Goal: Task Accomplishment & Management: Manage account settings

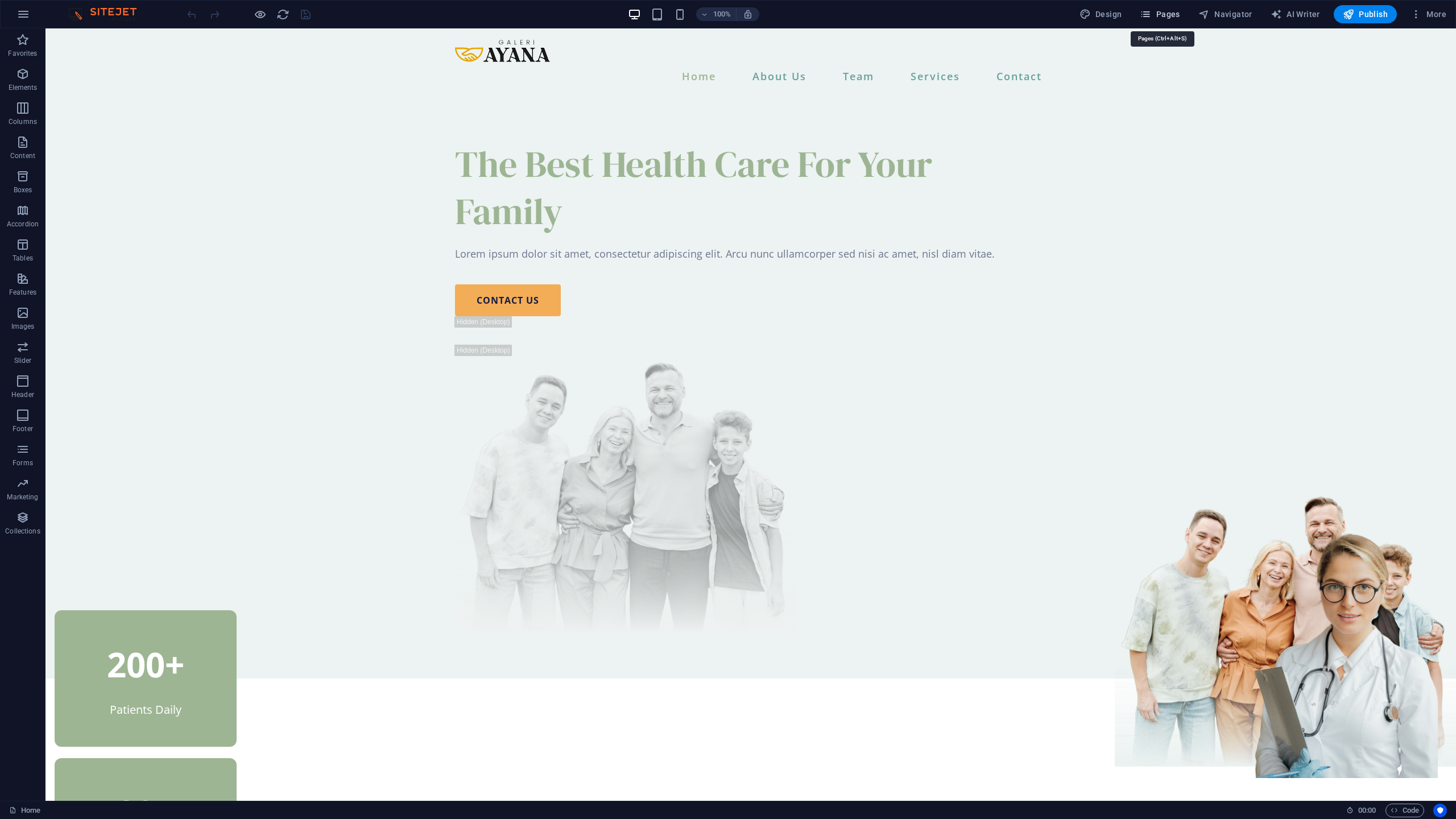
click at [1156, 13] on span "Pages" at bounding box center [1160, 14] width 40 height 11
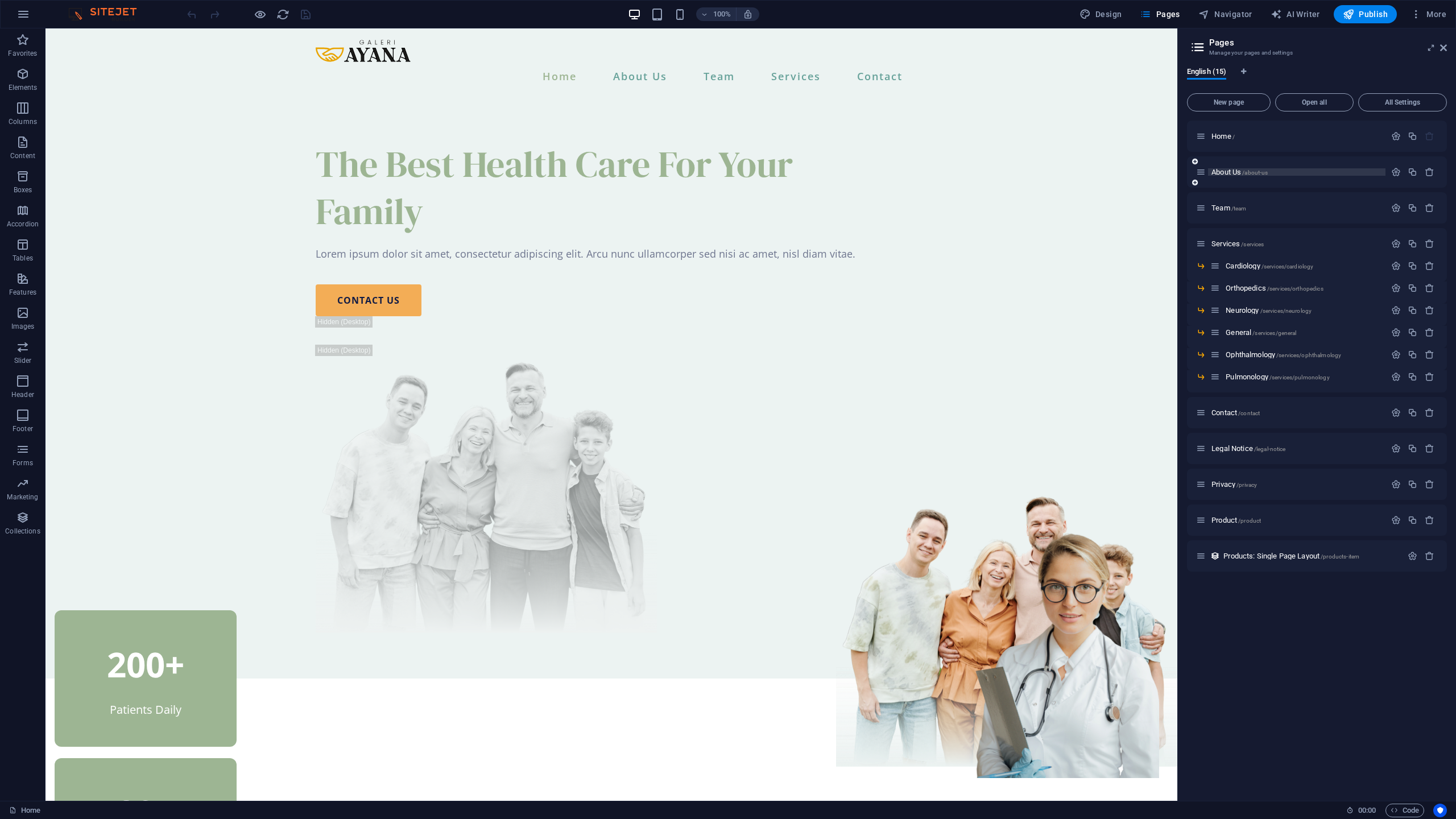
click at [1238, 171] on span "About Us /about-us" at bounding box center [1239, 172] width 56 height 9
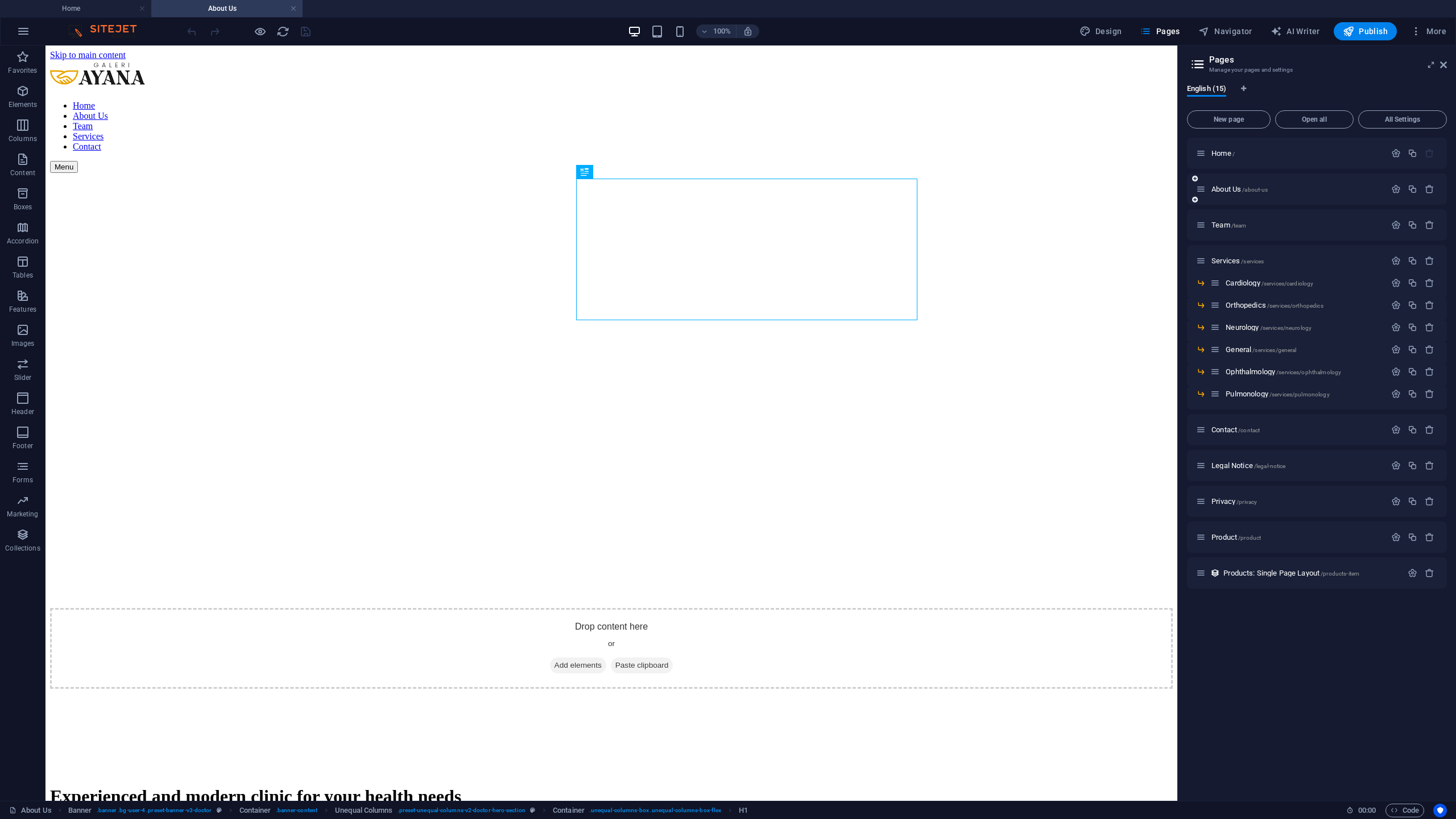
click at [1200, 190] on icon at bounding box center [1200, 189] width 10 height 10
click at [1394, 191] on icon "button" at bounding box center [1396, 189] width 10 height 10
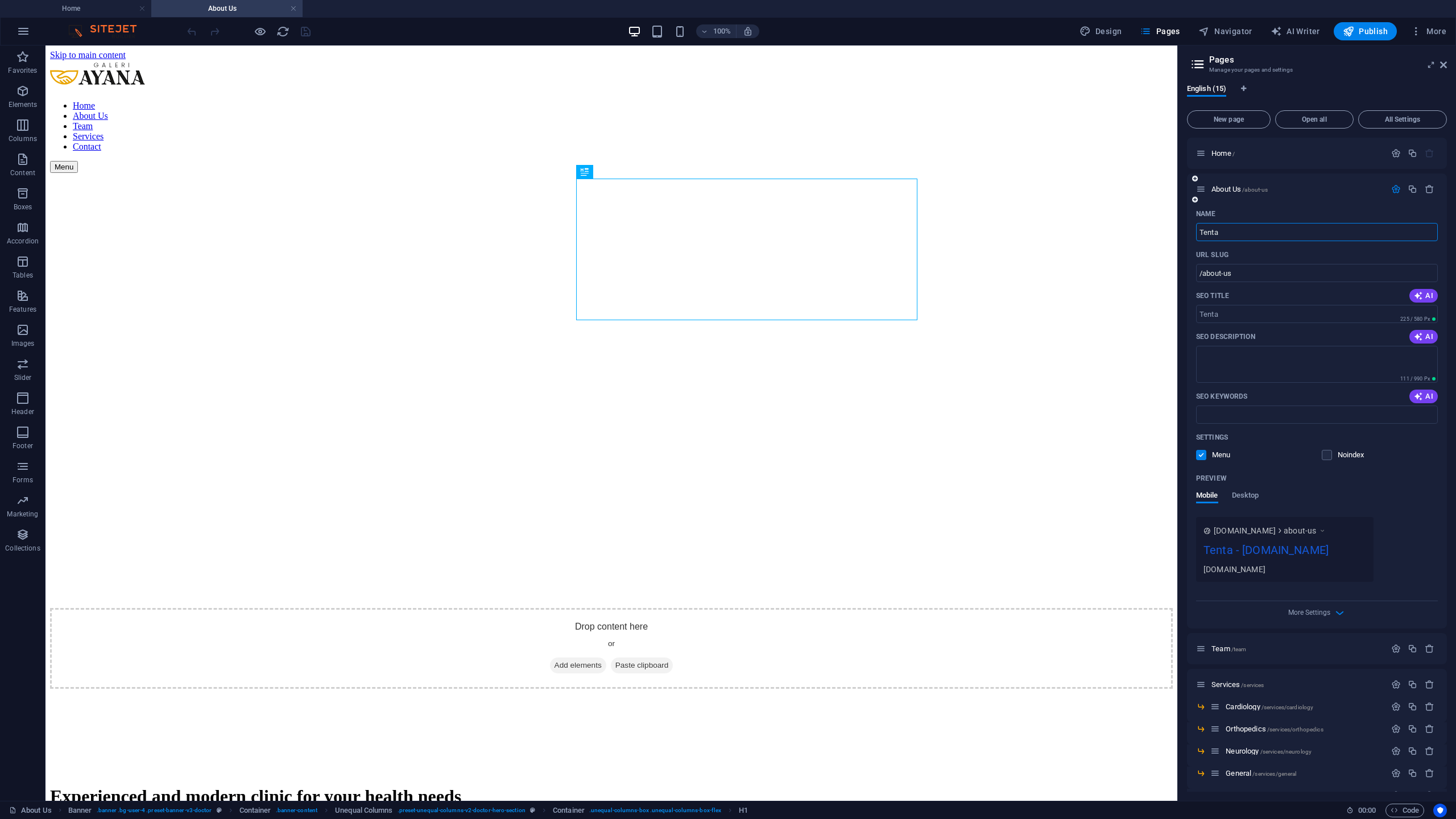
type input "Tenta"
type input "/tenta"
type input "Tentang"
type input "/tentang"
type input "Tentang"
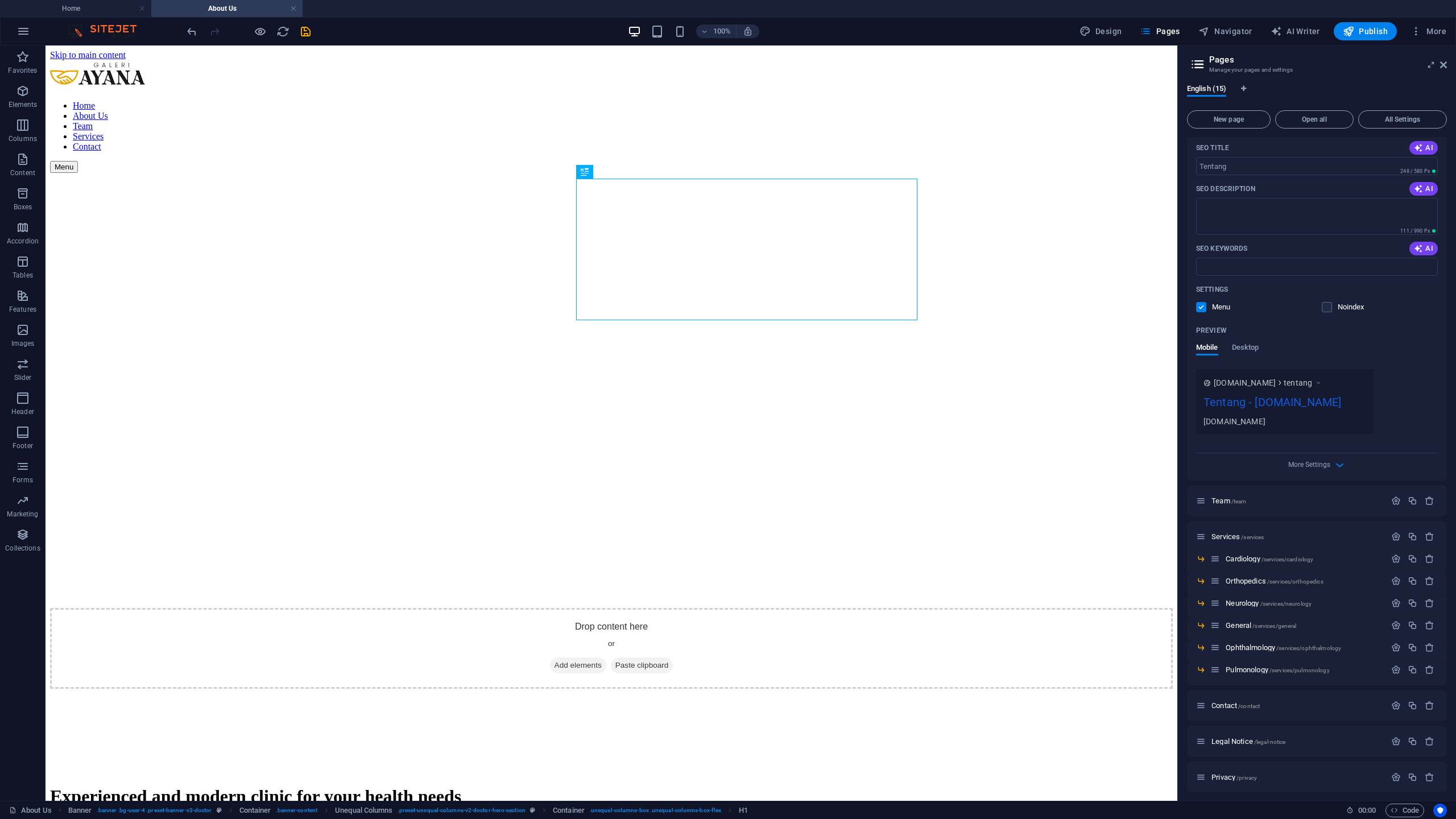
scroll to position [225, 0]
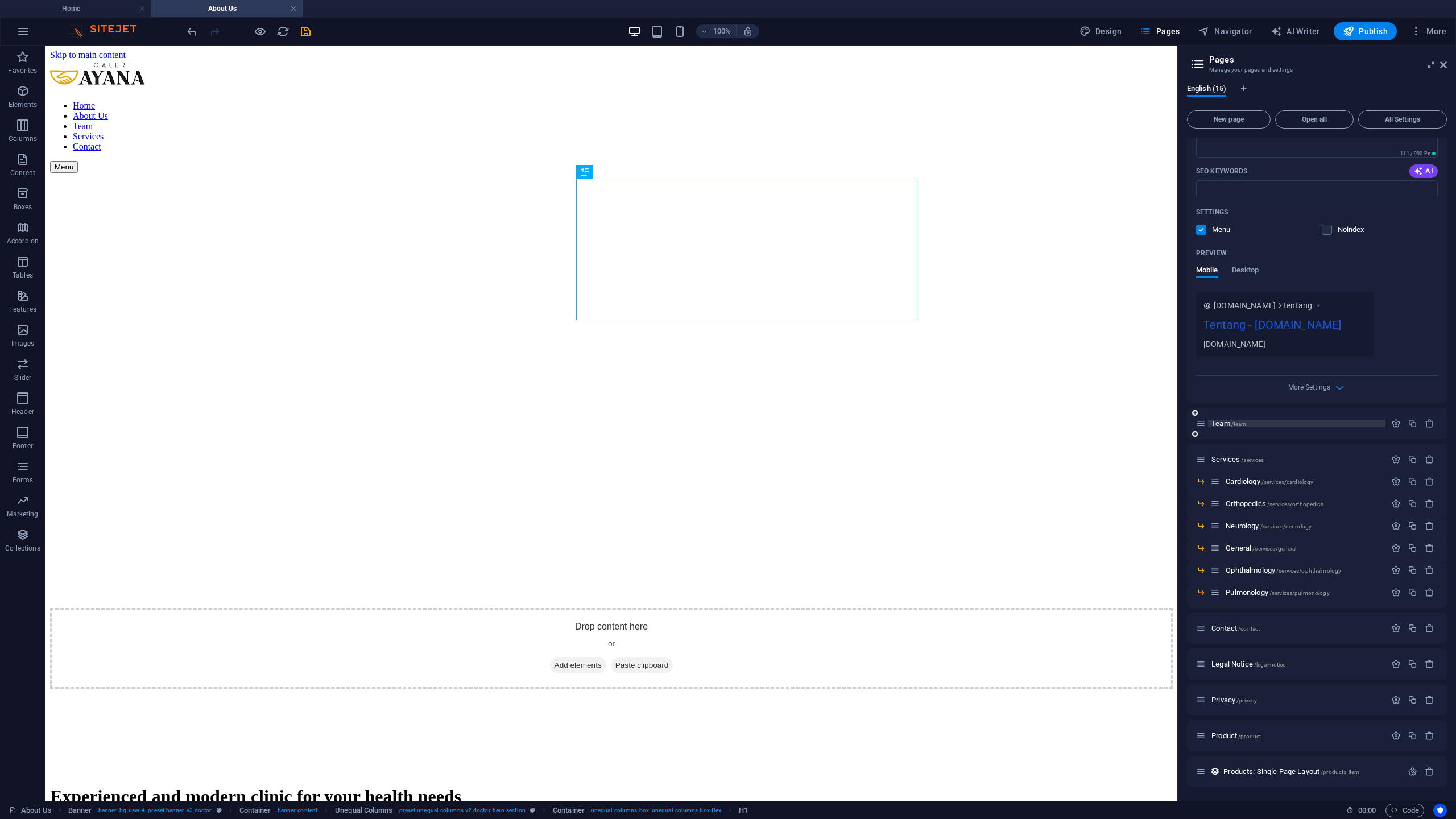
click at [1233, 421] on span "/team" at bounding box center [1239, 424] width 15 height 6
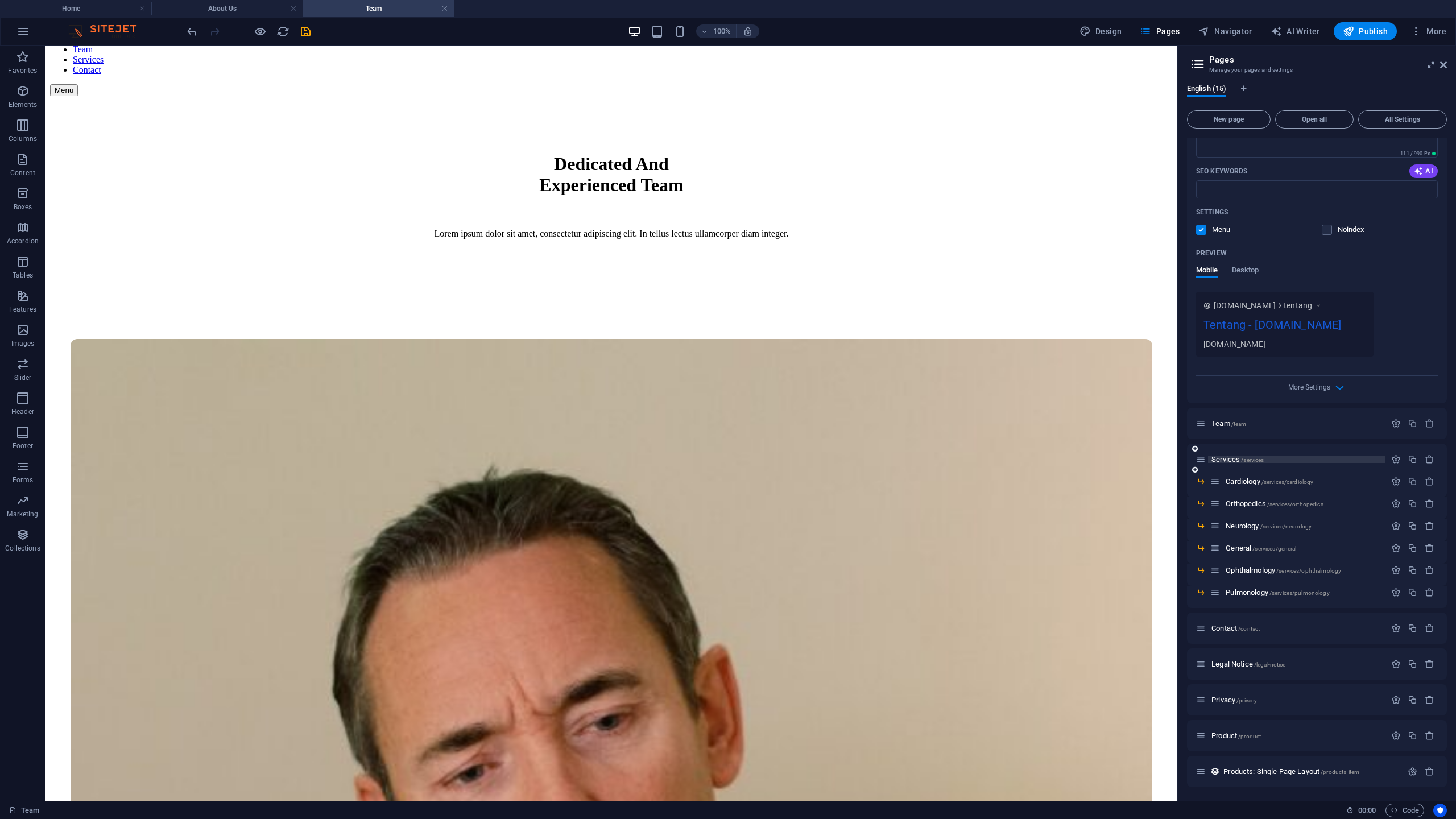
click at [1233, 460] on span "Services /services" at bounding box center [1238, 459] width 53 height 9
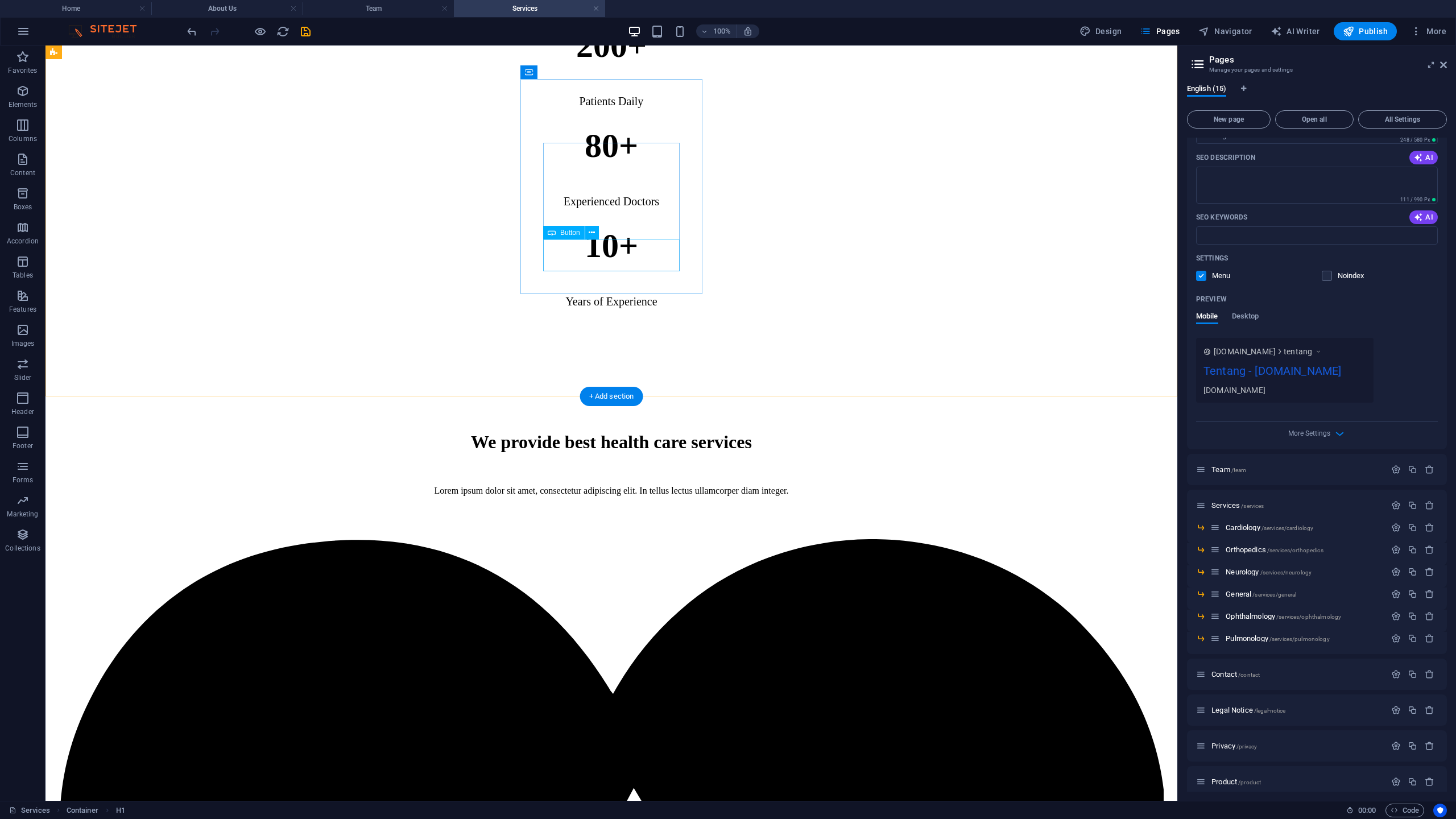
scroll to position [714, 0]
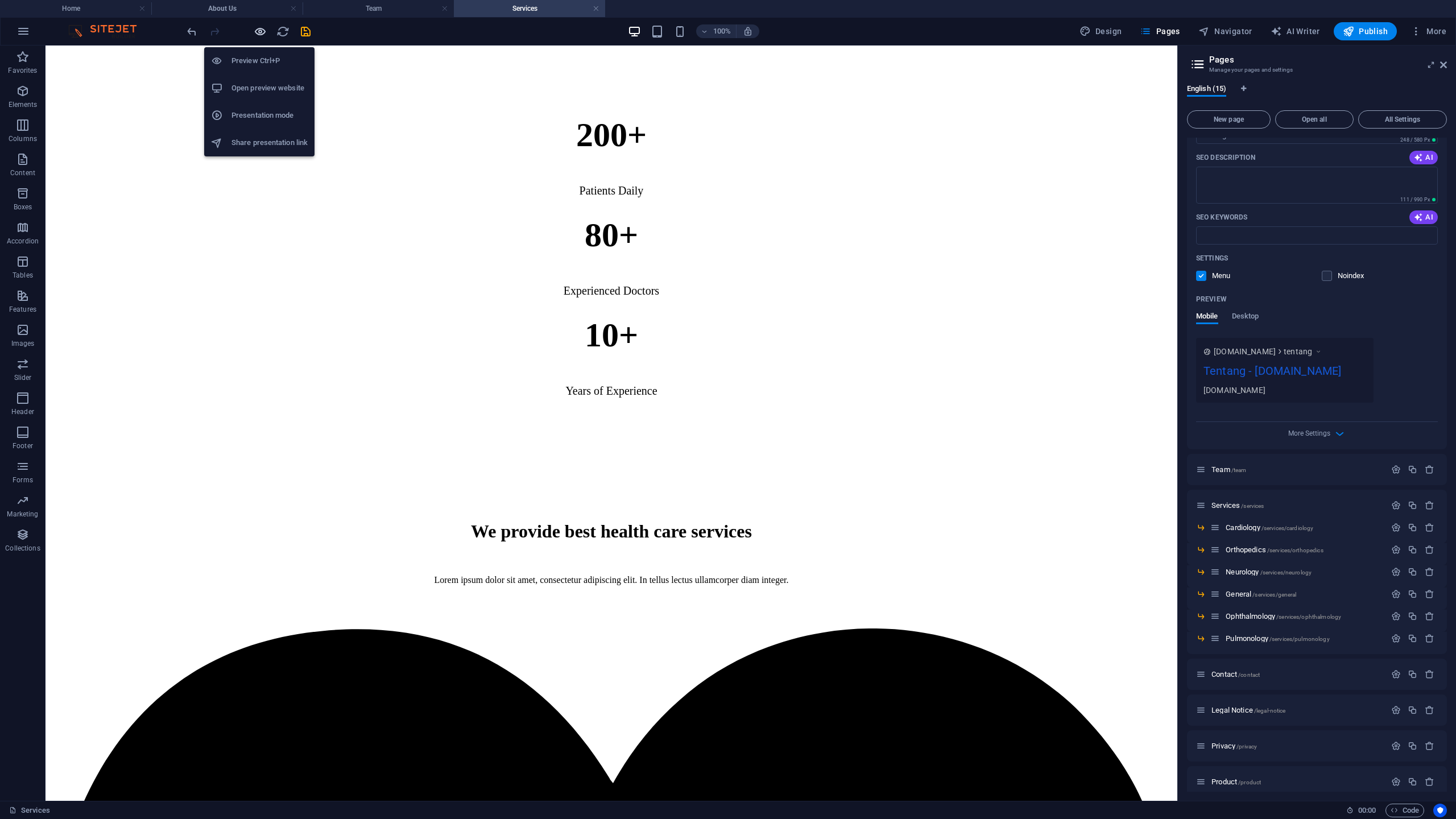
click at [264, 31] on icon "button" at bounding box center [260, 31] width 13 height 13
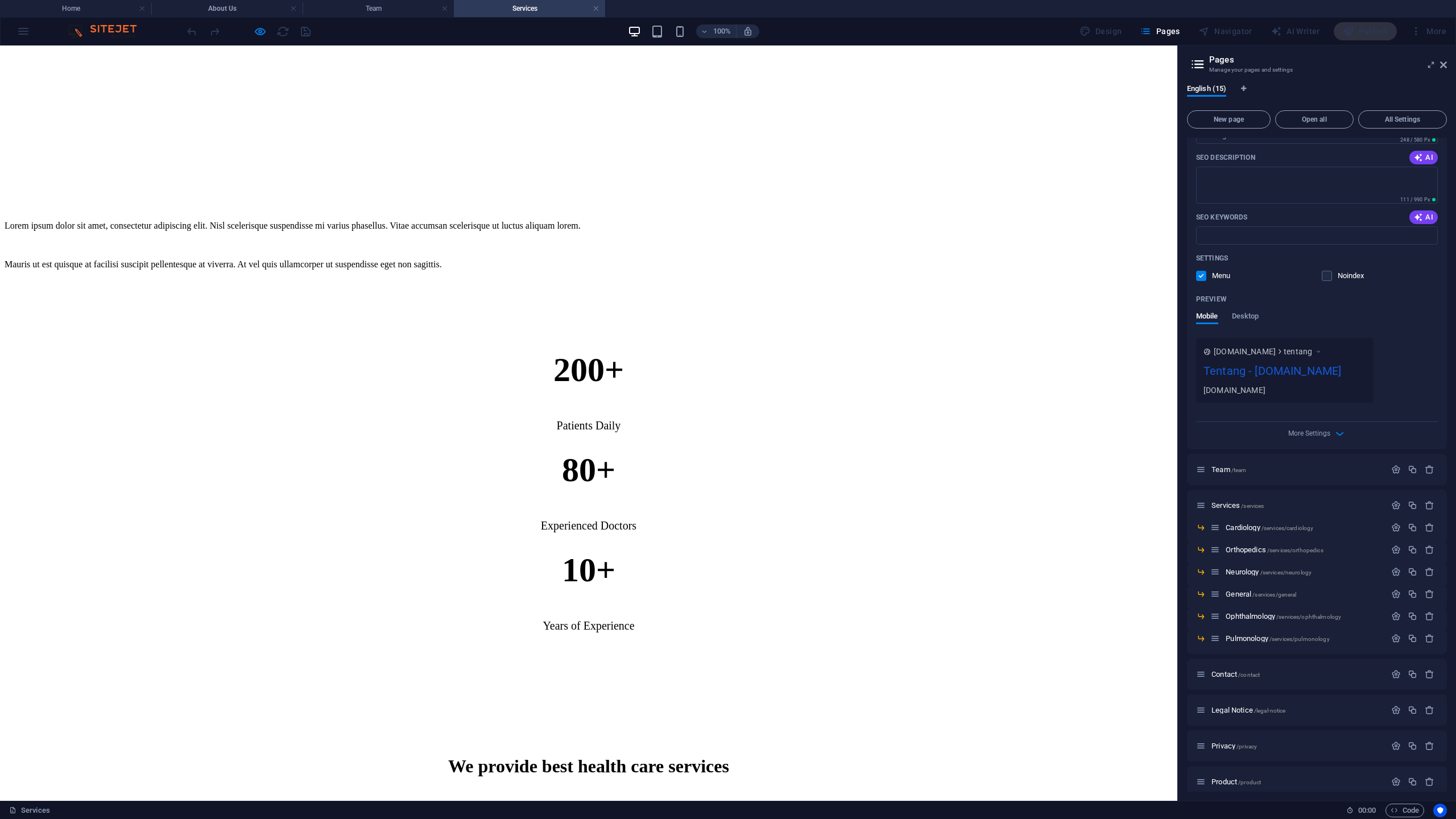
scroll to position [395, 0]
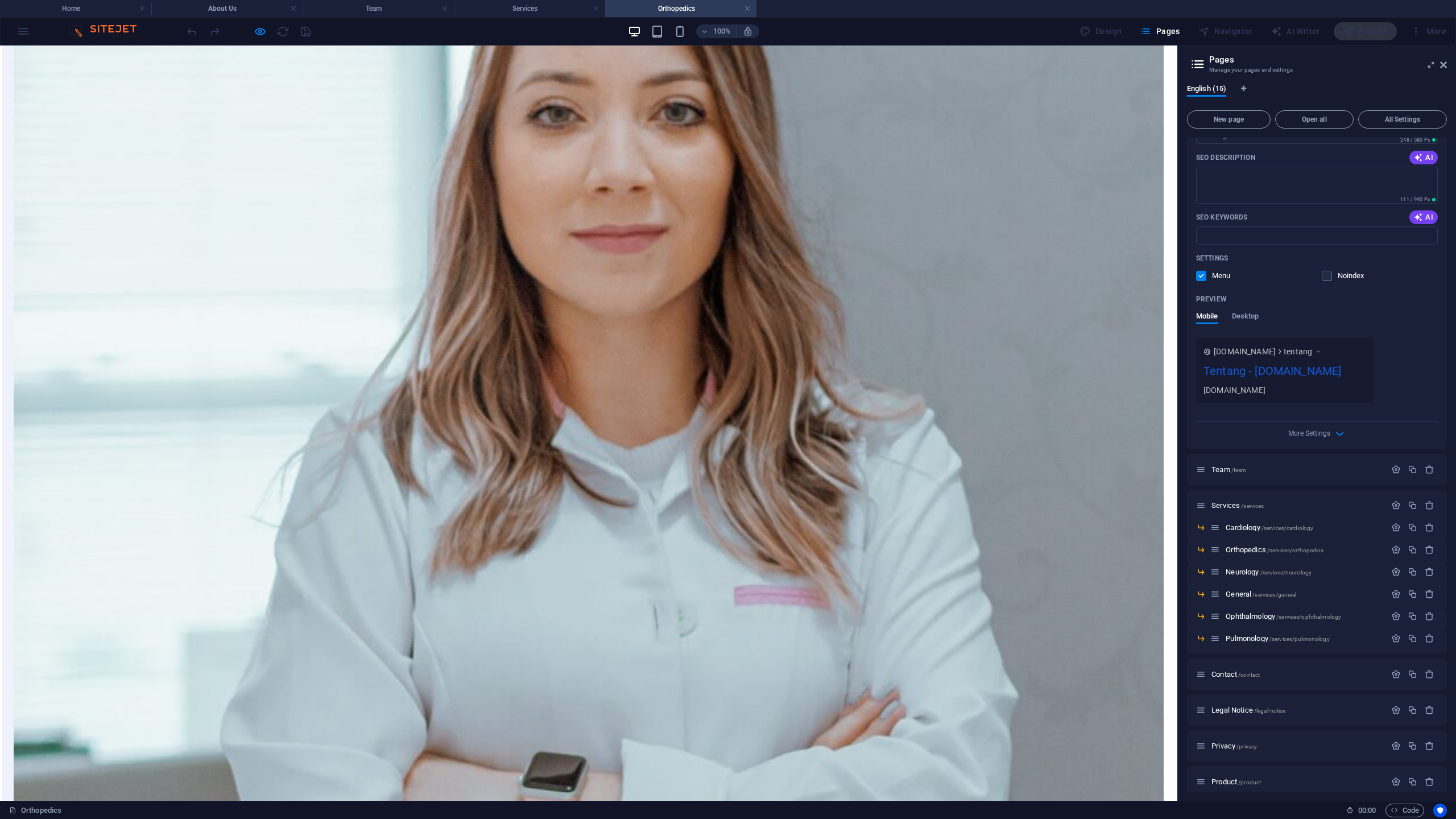
scroll to position [1217, 0]
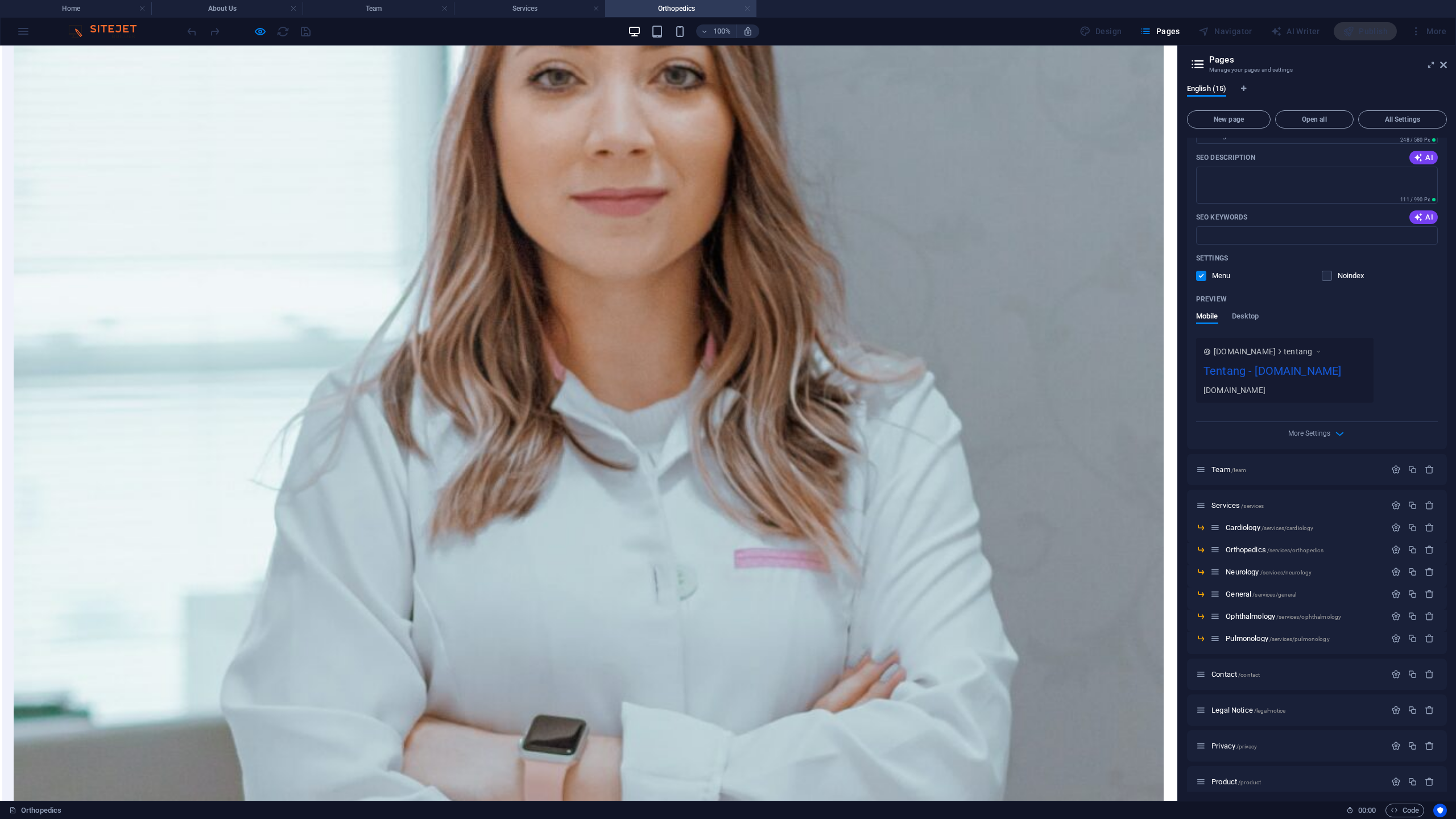
click at [748, 11] on link at bounding box center [747, 9] width 7 height 11
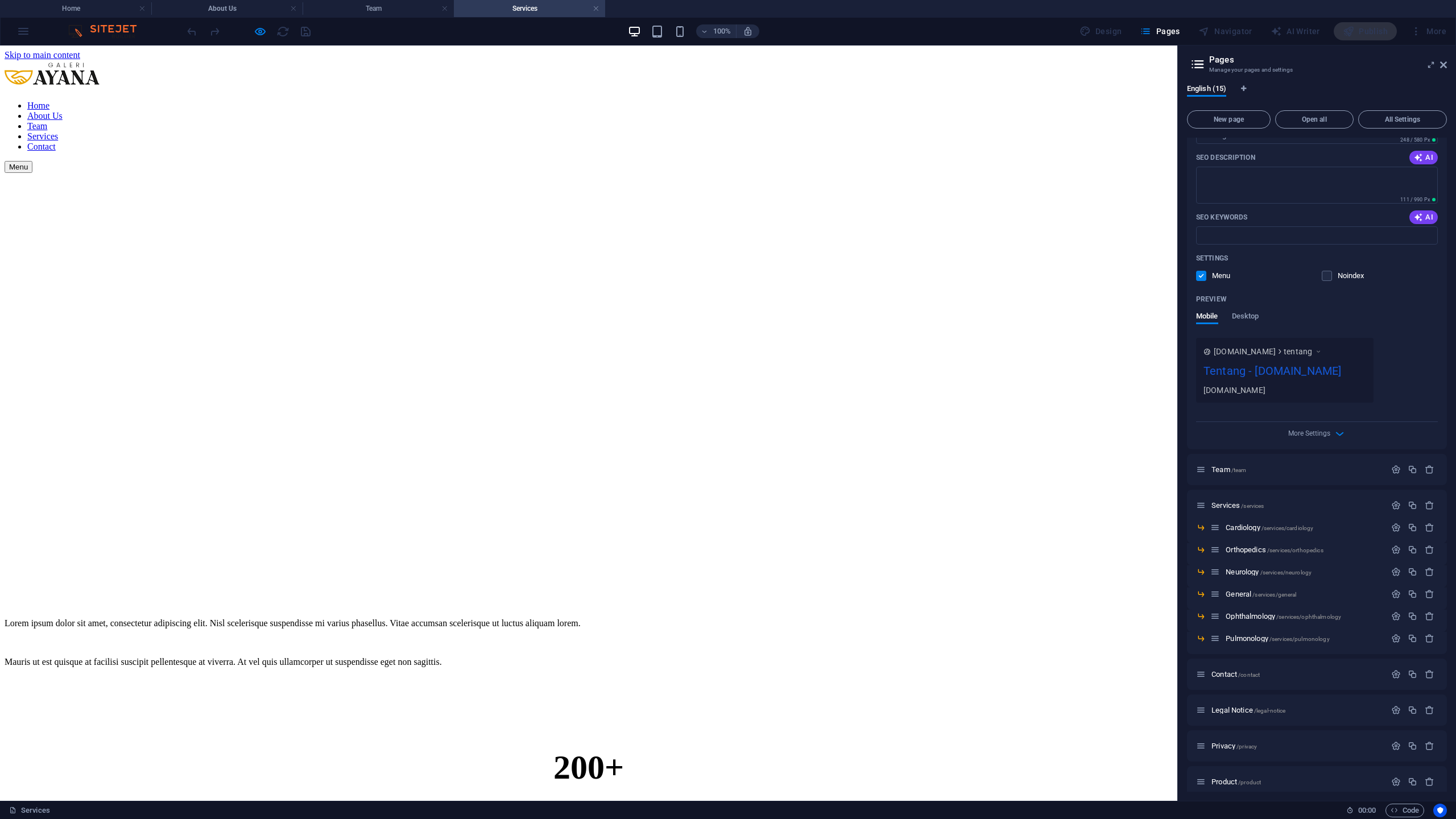
scroll to position [395, 0]
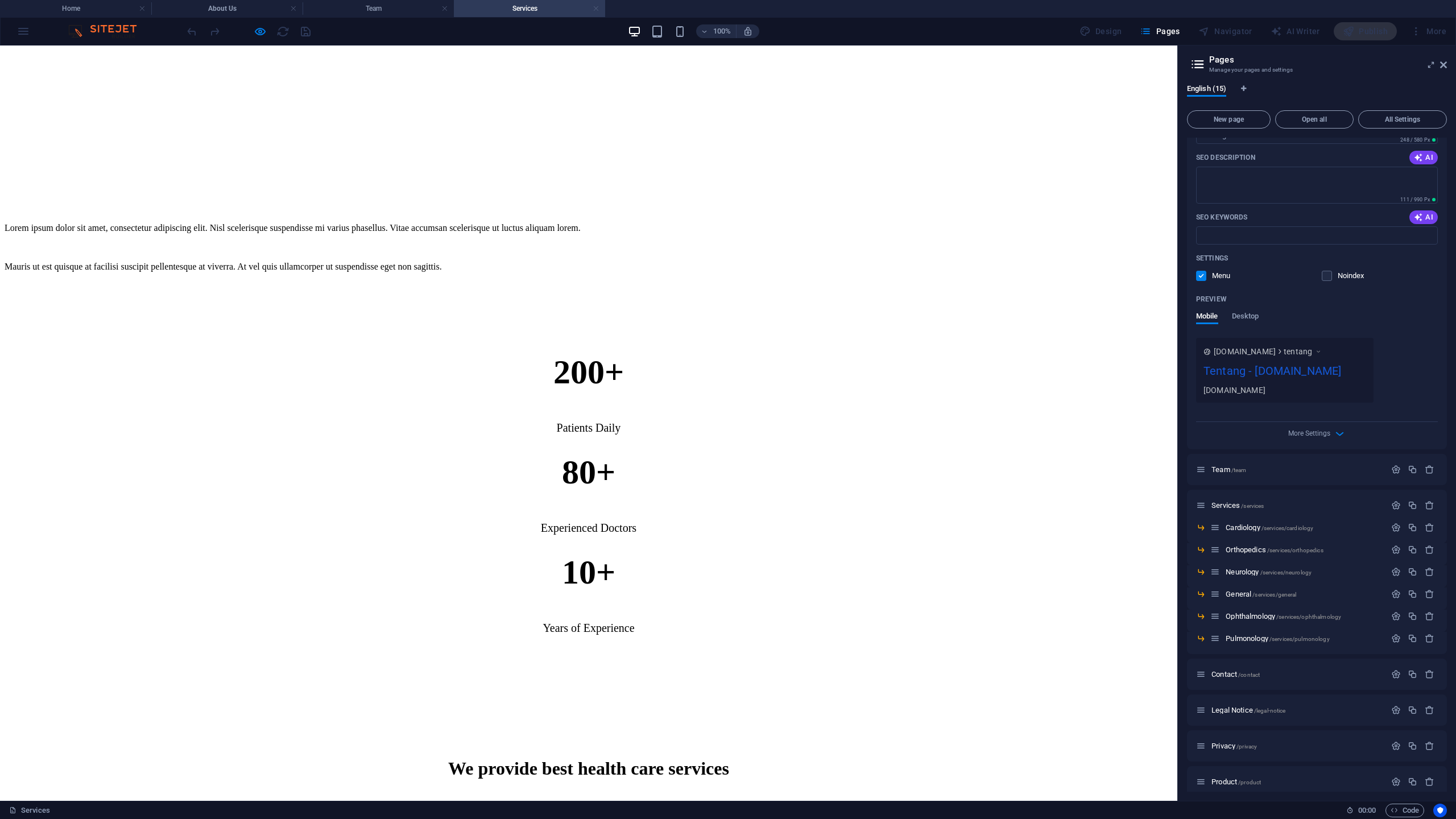
click at [596, 13] on link at bounding box center [596, 9] width 7 height 11
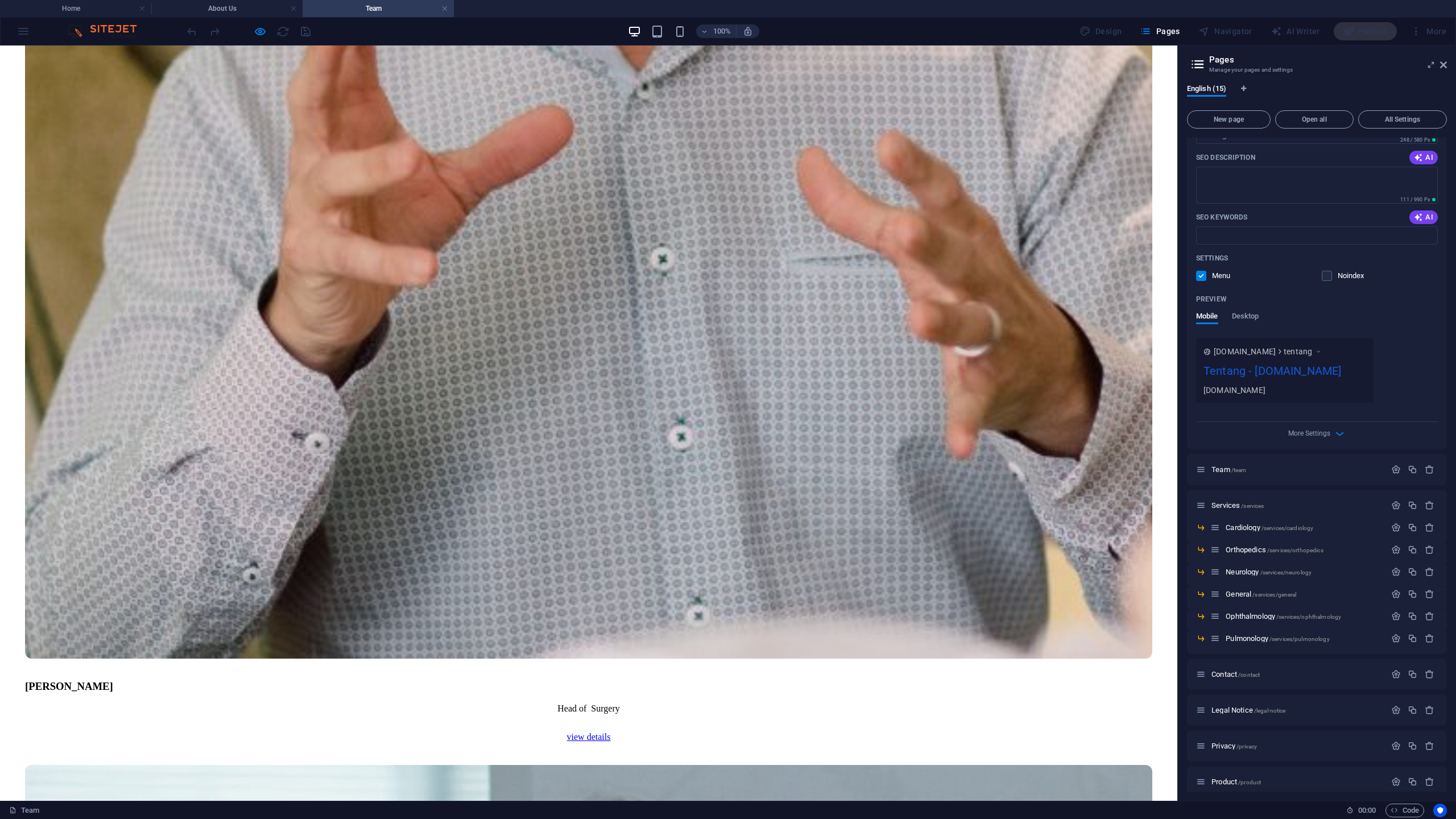
scroll to position [1209, 0]
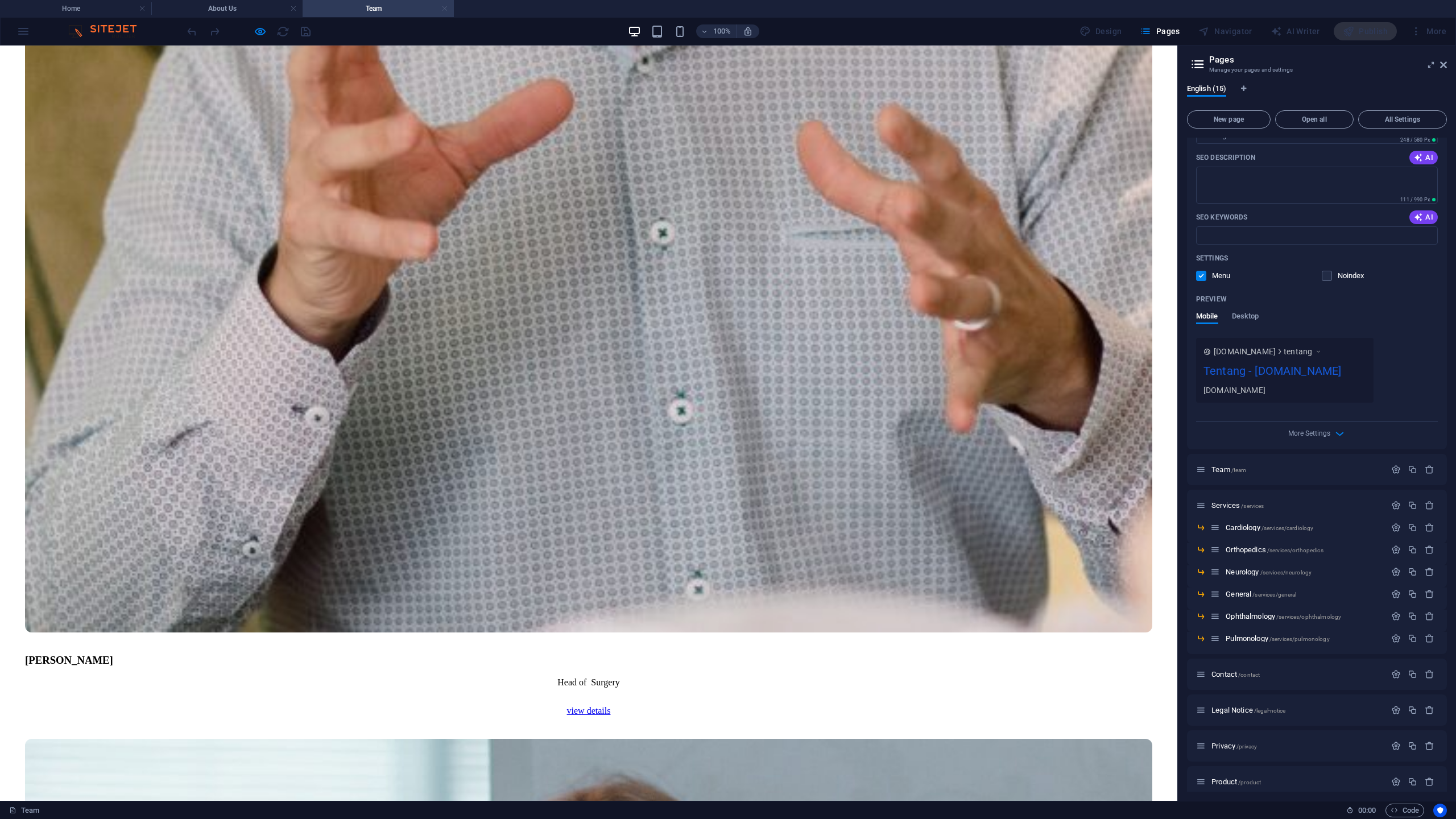
click at [445, 9] on link at bounding box center [445, 9] width 7 height 11
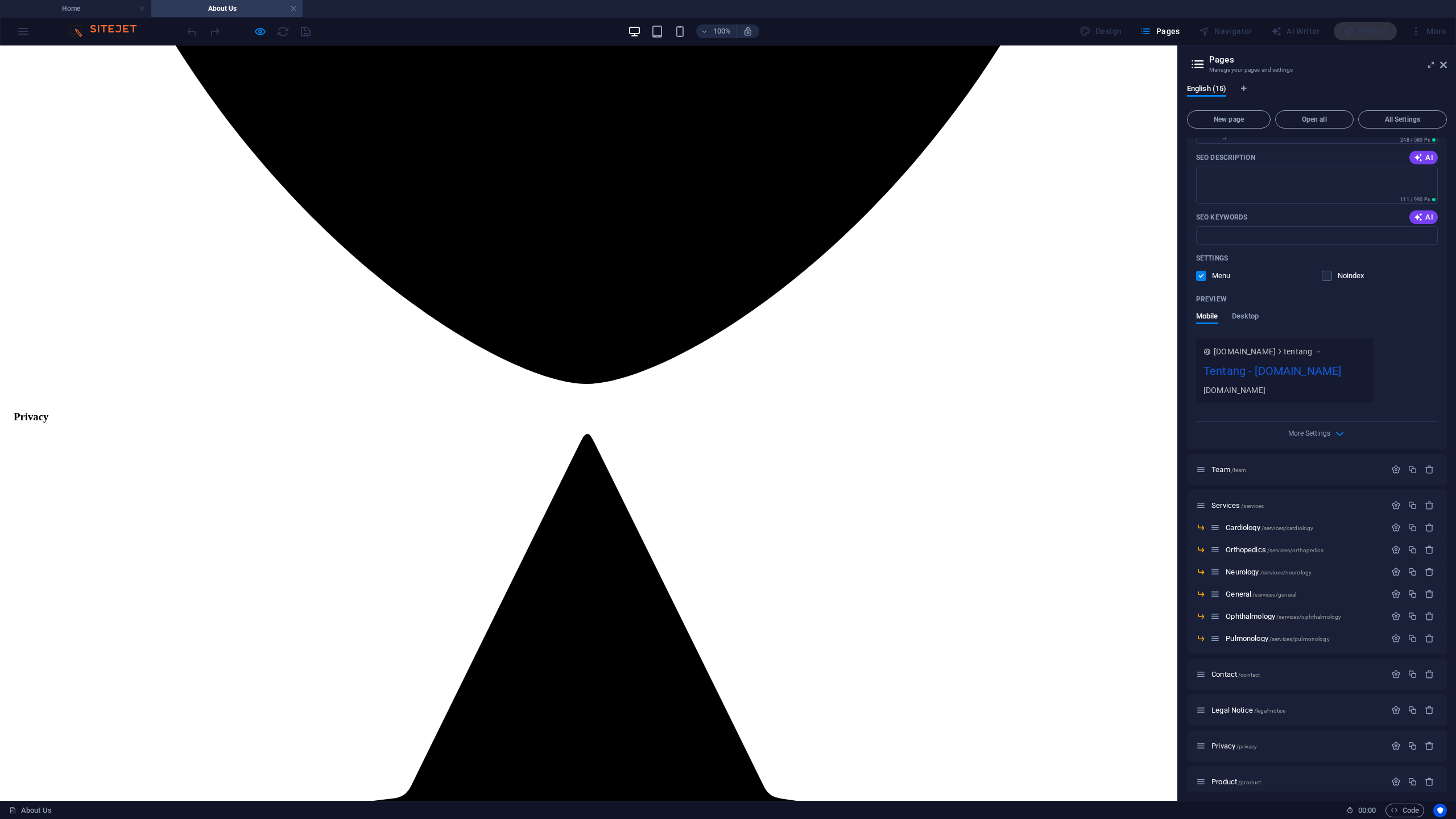
scroll to position [2173, 0]
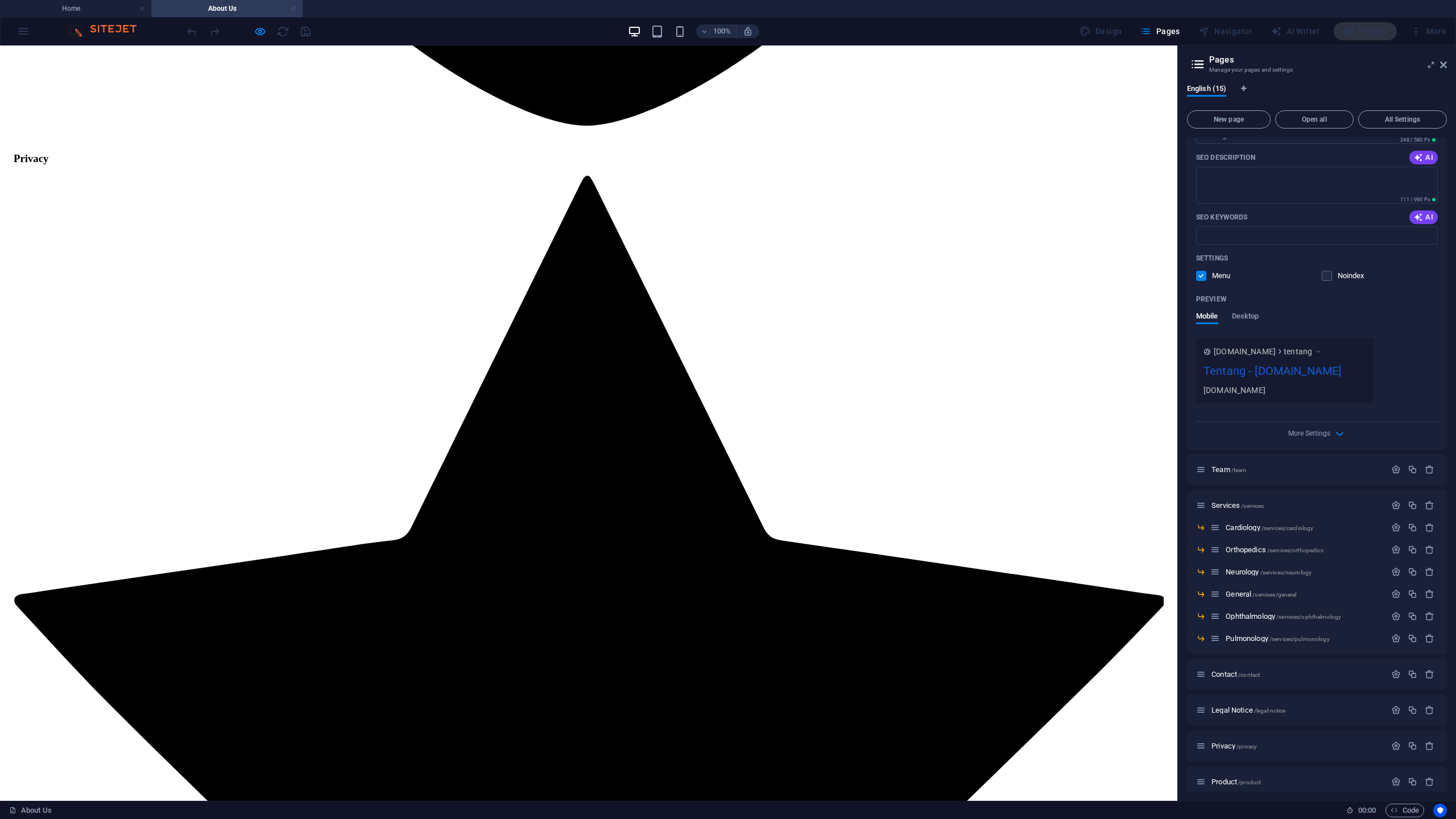
click at [296, 7] on link at bounding box center [293, 9] width 7 height 11
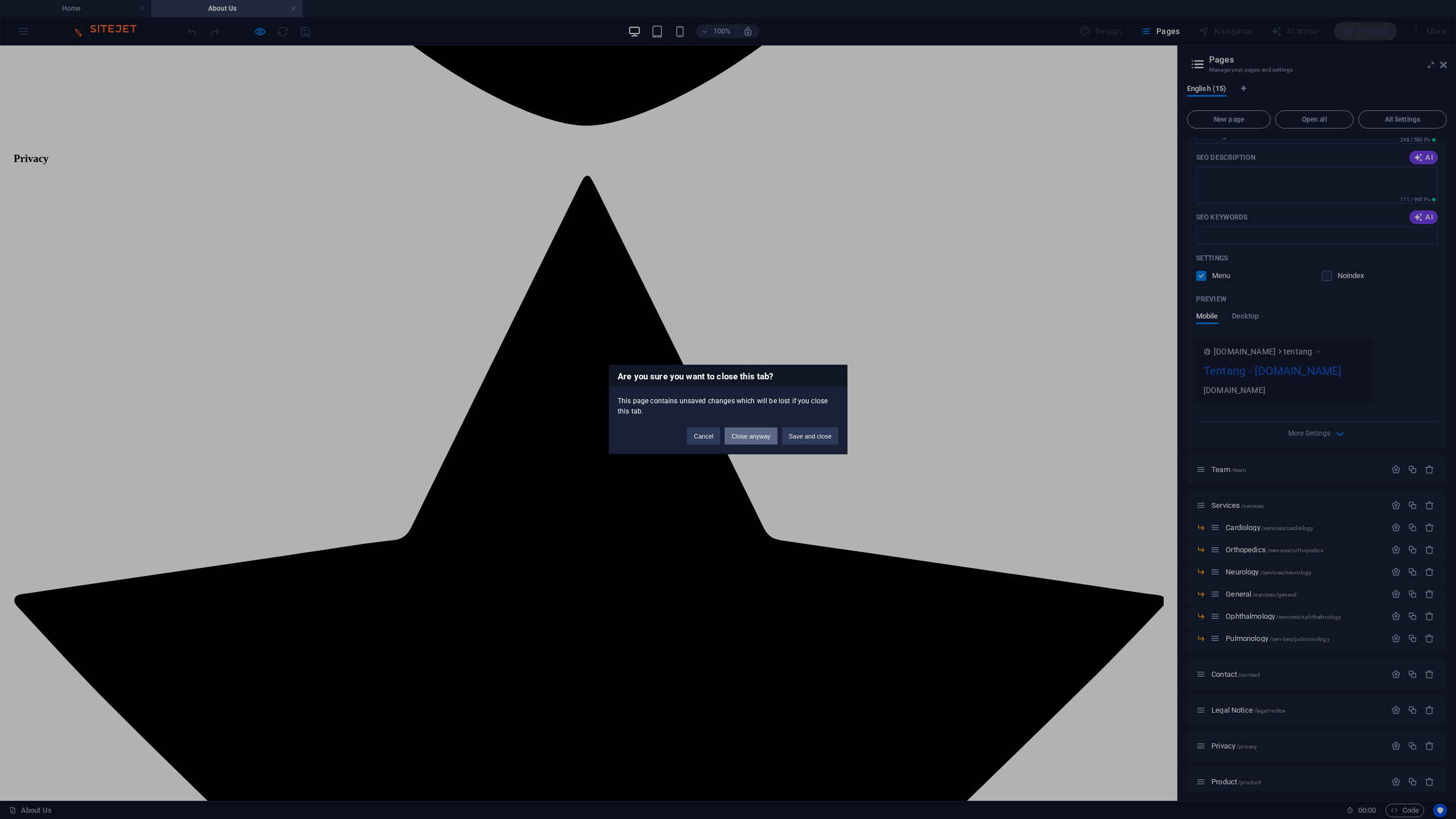
click at [772, 434] on button "Close anyway" at bounding box center [751, 436] width 53 height 17
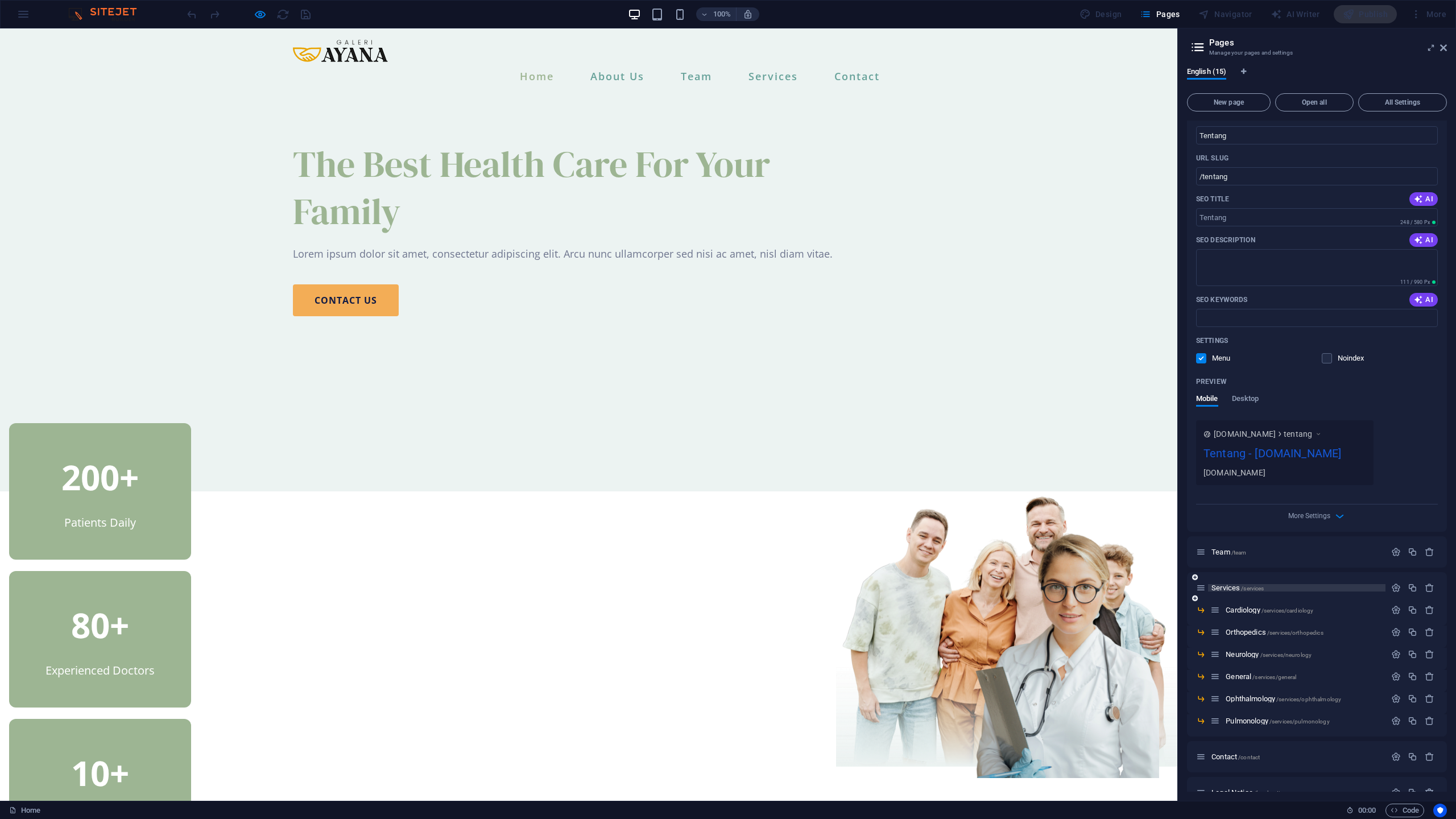
scroll to position [0, 0]
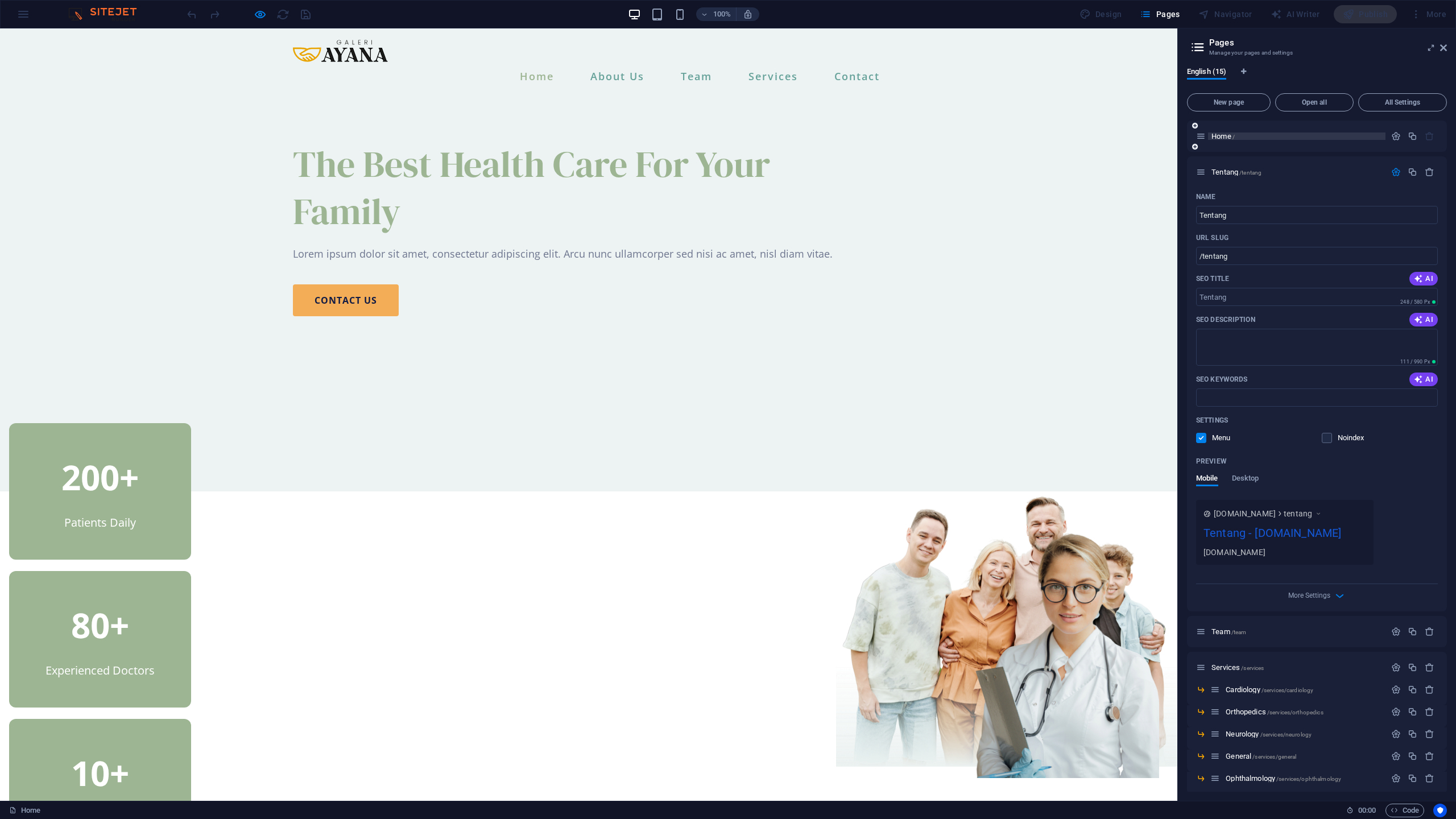
click at [1224, 133] on span "Home /" at bounding box center [1223, 136] width 23 height 9
click at [1391, 138] on icon "button" at bounding box center [1396, 136] width 10 height 10
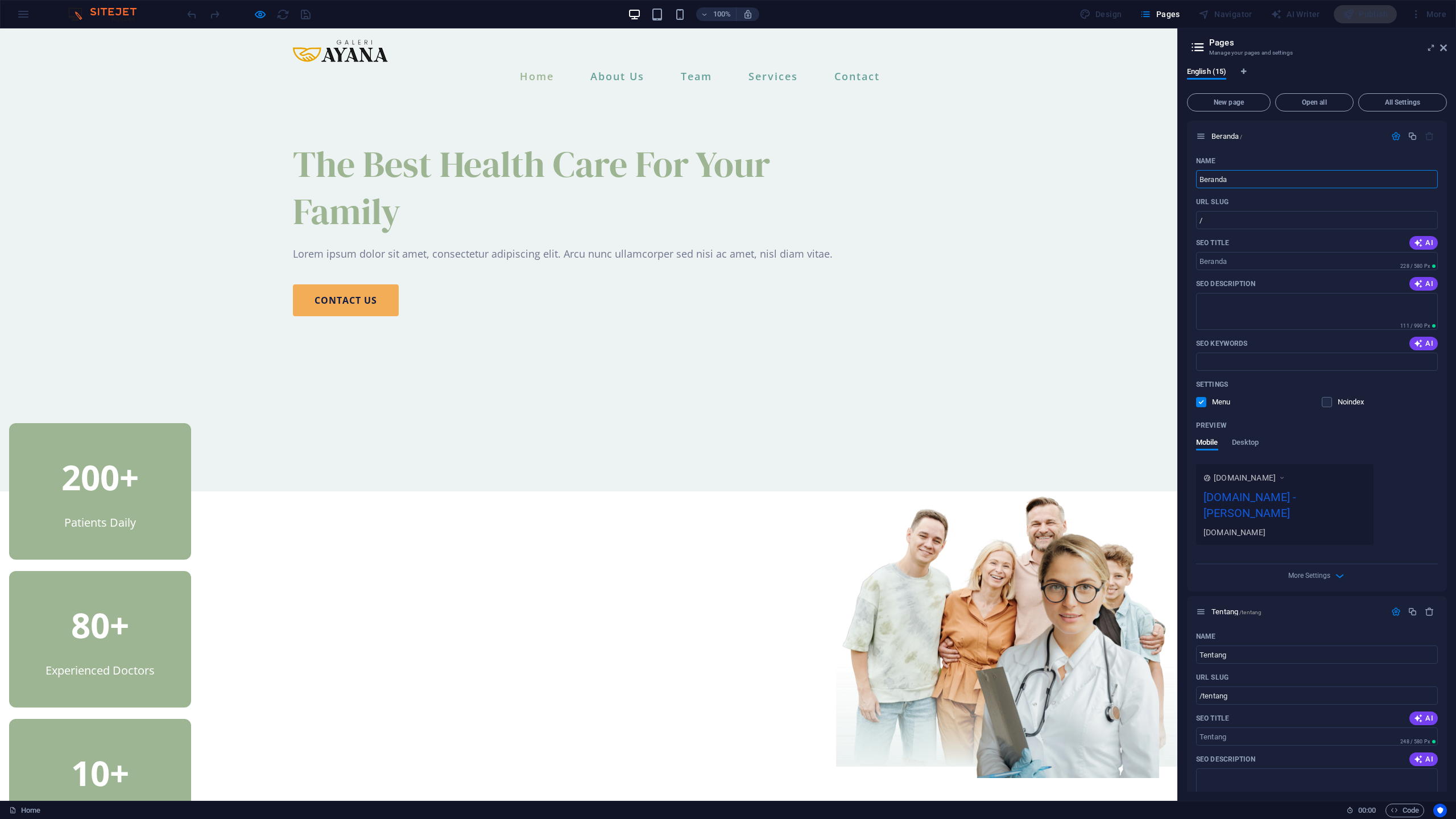
type input "Beranda"
click at [1089, 226] on div "The Best Health Care For Your Family Lorem ipsum dolor sit amet, consectetur ad…" at bounding box center [589, 228] width 1178 height 267
click at [1449, 46] on aside "Pages Manage your pages and settings English (15) New page Open all All Setting…" at bounding box center [1317, 414] width 279 height 772
click at [1446, 51] on icon at bounding box center [1443, 48] width 7 height 9
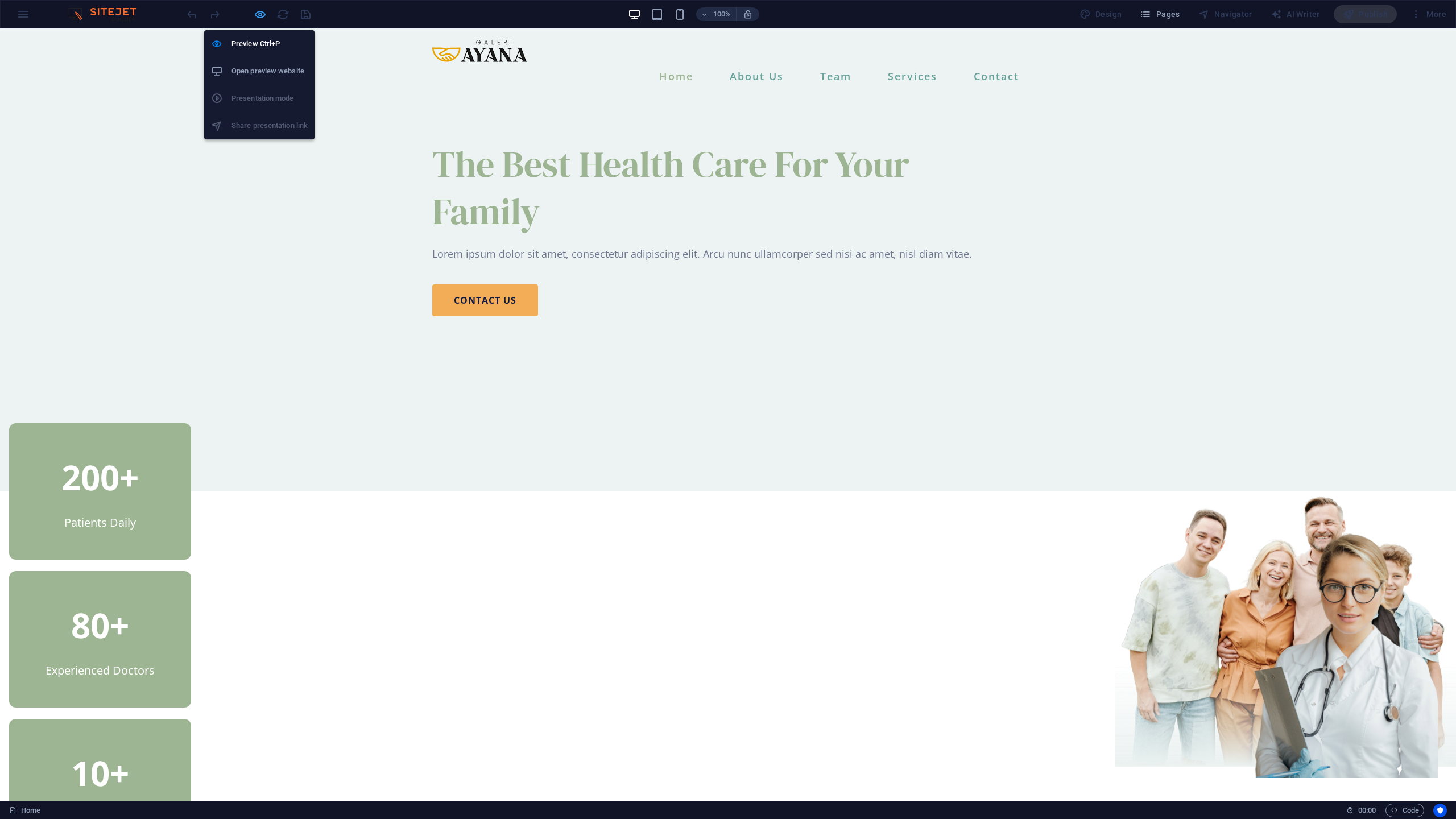
click at [260, 17] on icon "button" at bounding box center [260, 14] width 13 height 13
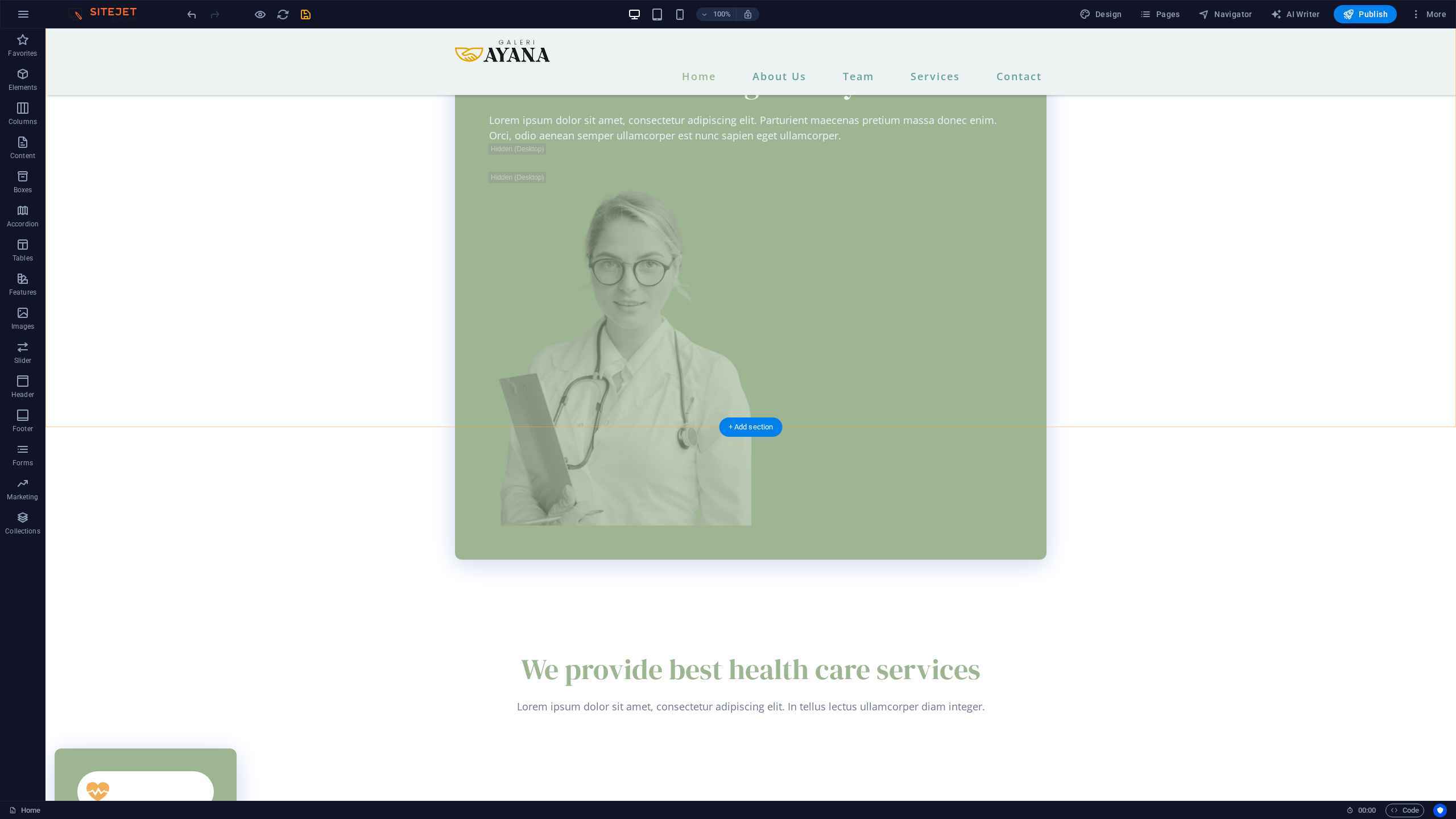
scroll to position [3197, 0]
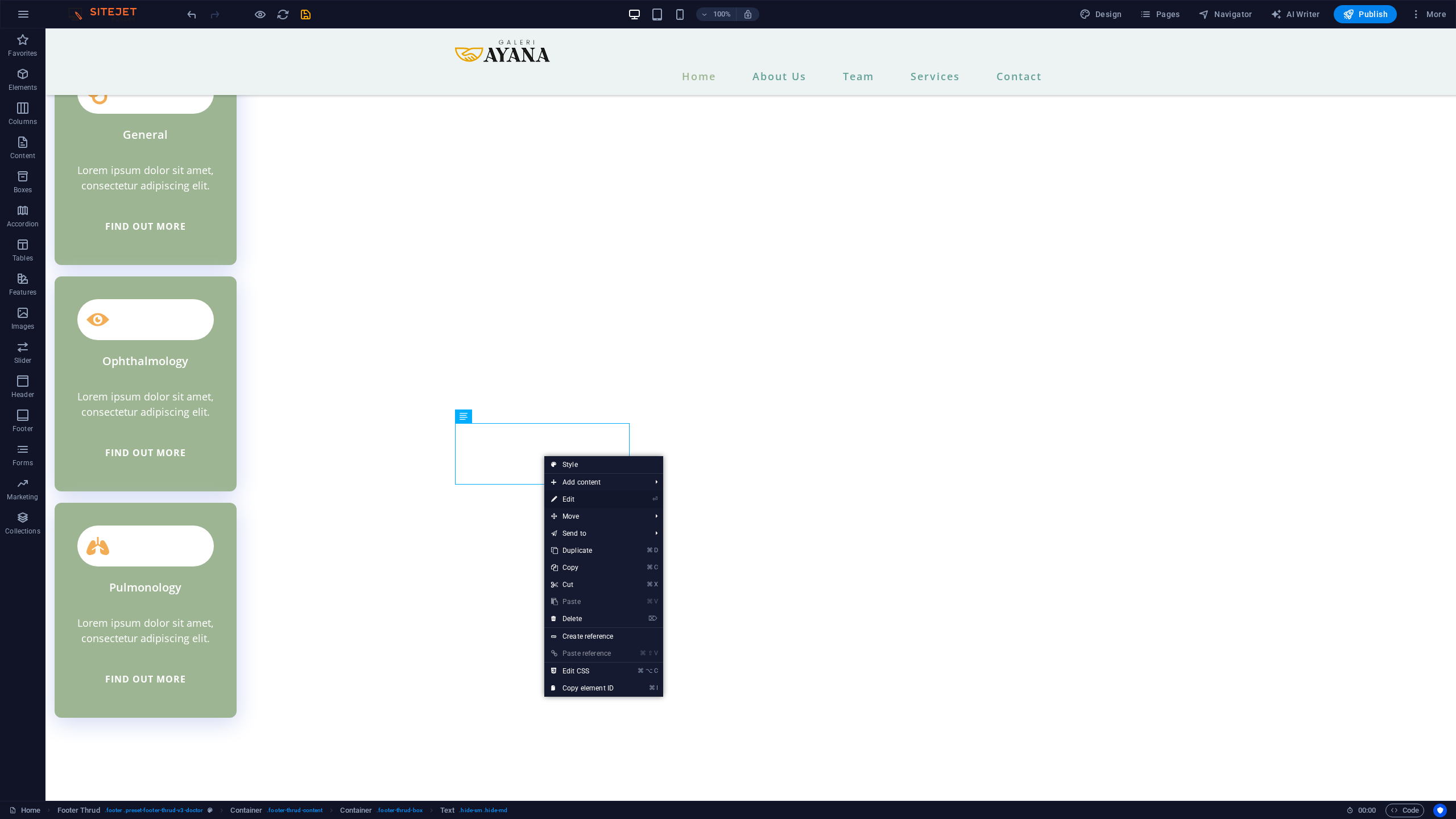
click at [556, 496] on icon at bounding box center [554, 500] width 6 height 17
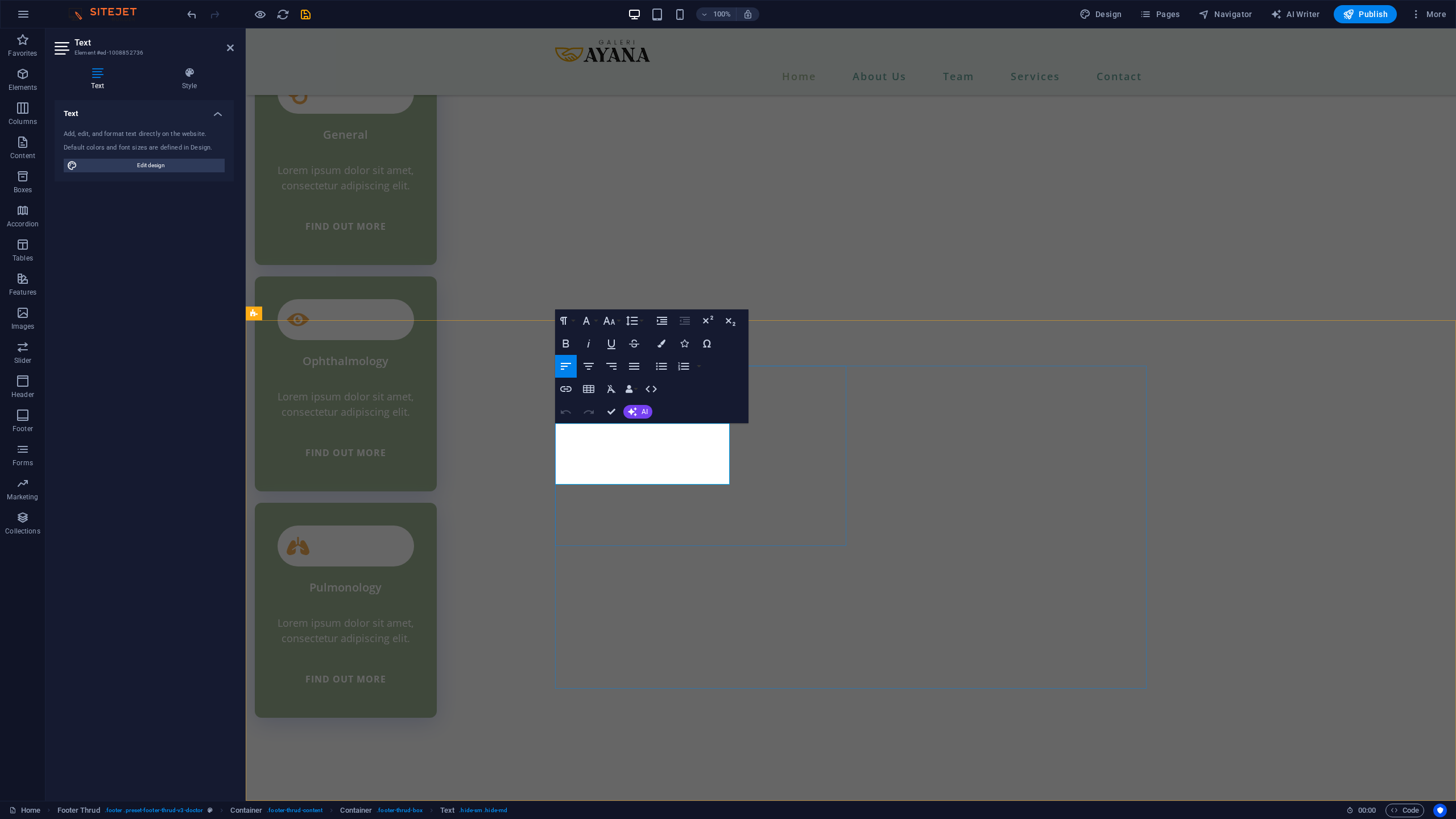
copy p "Dapatkan Suplemen dan Vitamin Alami dengan Nutrisi Asalnya [PERSON_NAME]. Tingk…"
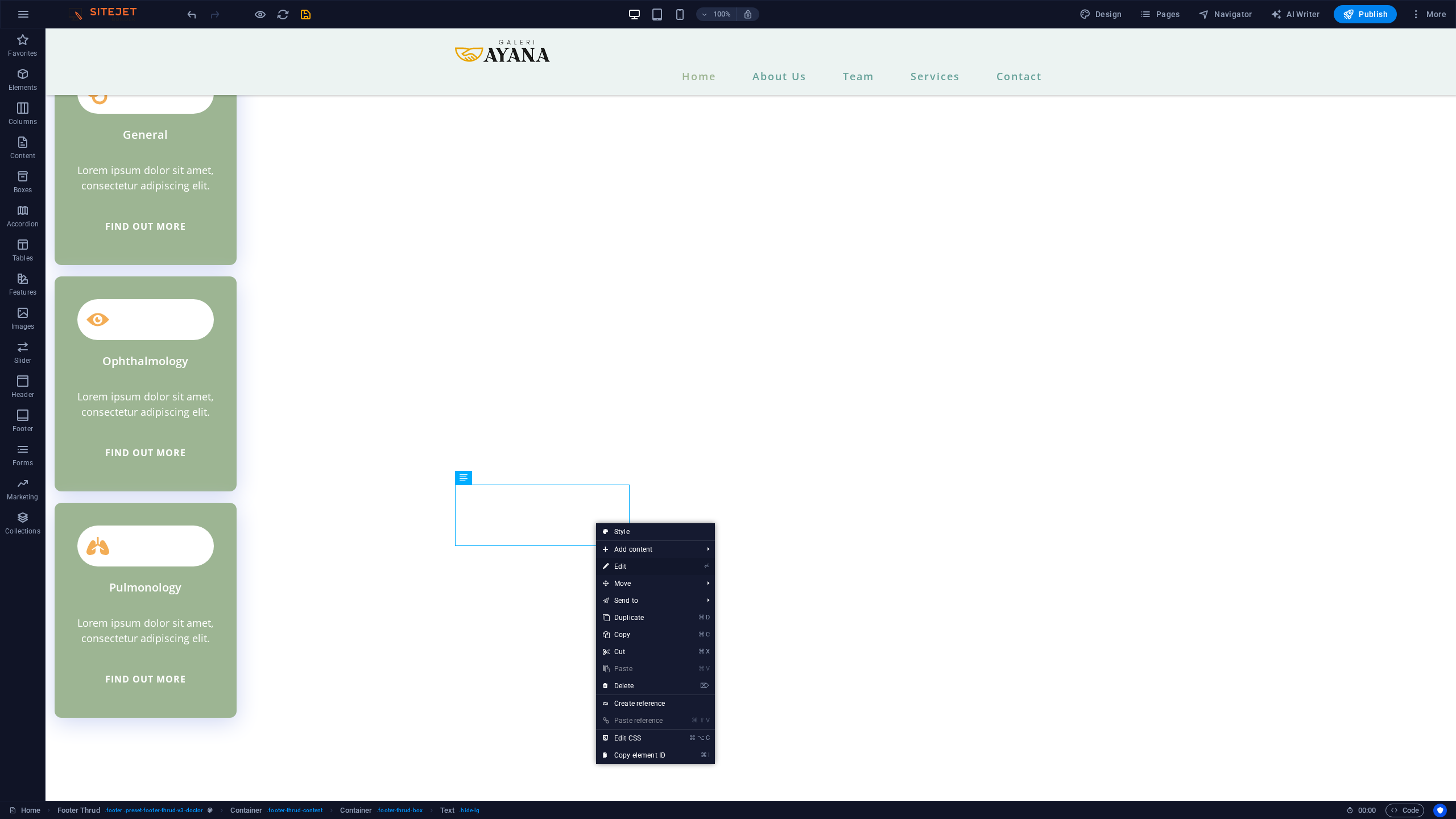
click at [611, 561] on link "⏎ Edit" at bounding box center [634, 566] width 76 height 17
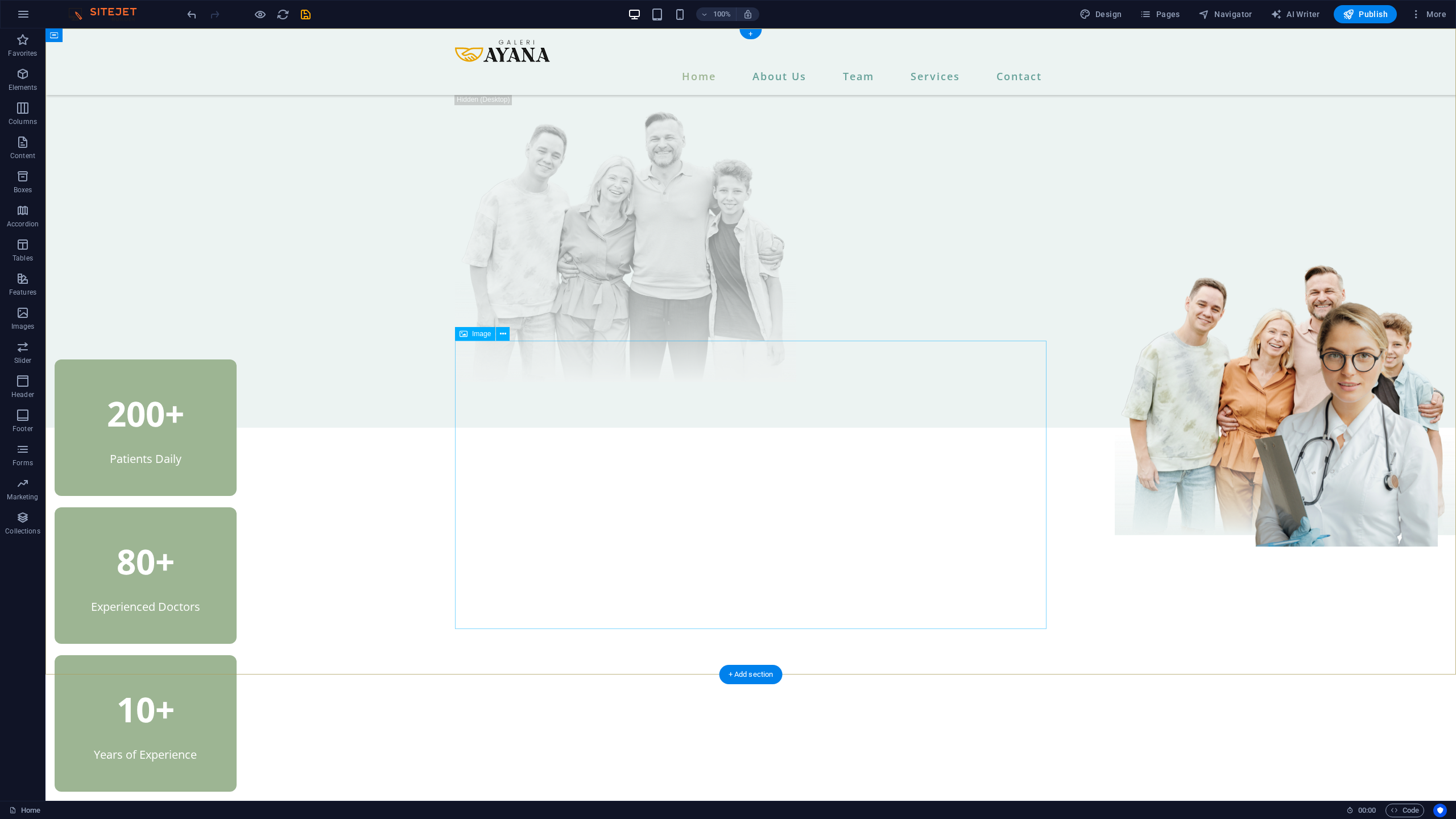
scroll to position [0, 0]
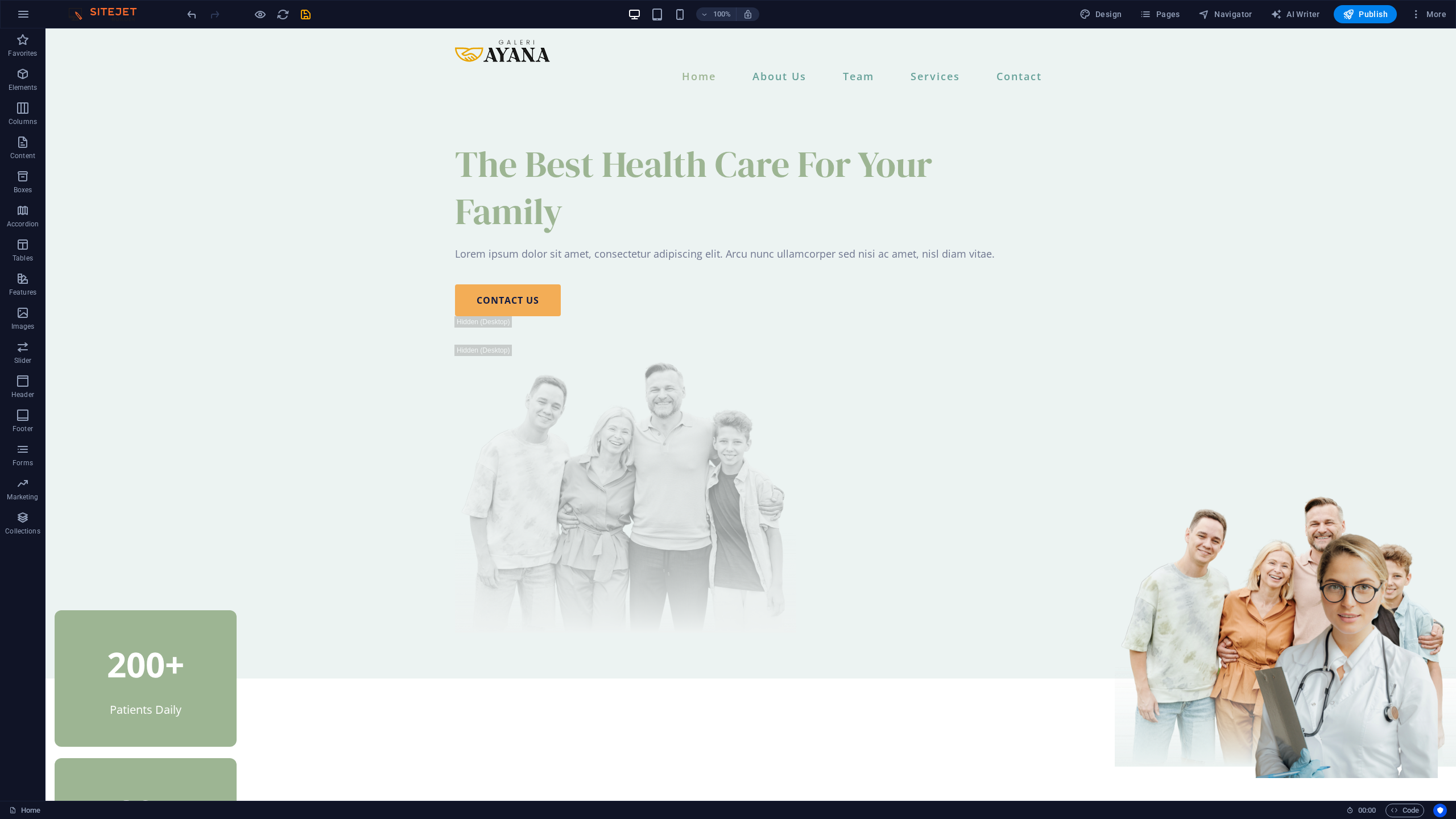
click at [310, 24] on div "100% Design Pages Navigator AI Writer Publish More" at bounding box center [728, 14] width 1455 height 27
click at [309, 20] on icon "save" at bounding box center [305, 14] width 13 height 13
checkbox input "false"
click at [280, 15] on icon "reload" at bounding box center [283, 14] width 13 height 13
click at [1156, 17] on span "Pages" at bounding box center [1160, 14] width 40 height 11
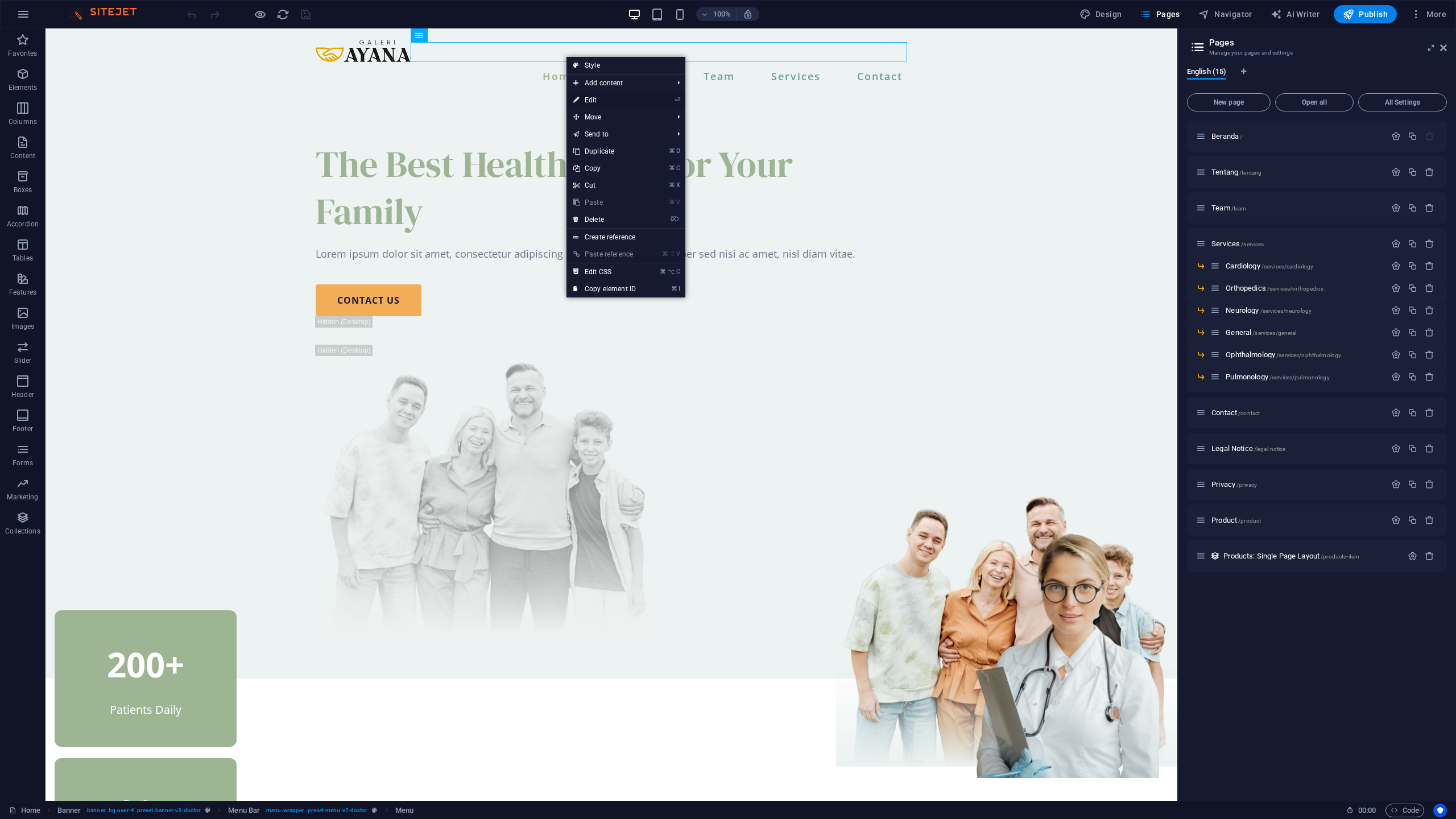
click at [580, 98] on link "⏎ Edit" at bounding box center [604, 100] width 76 height 17
select select
select select "1"
select select
select select "2"
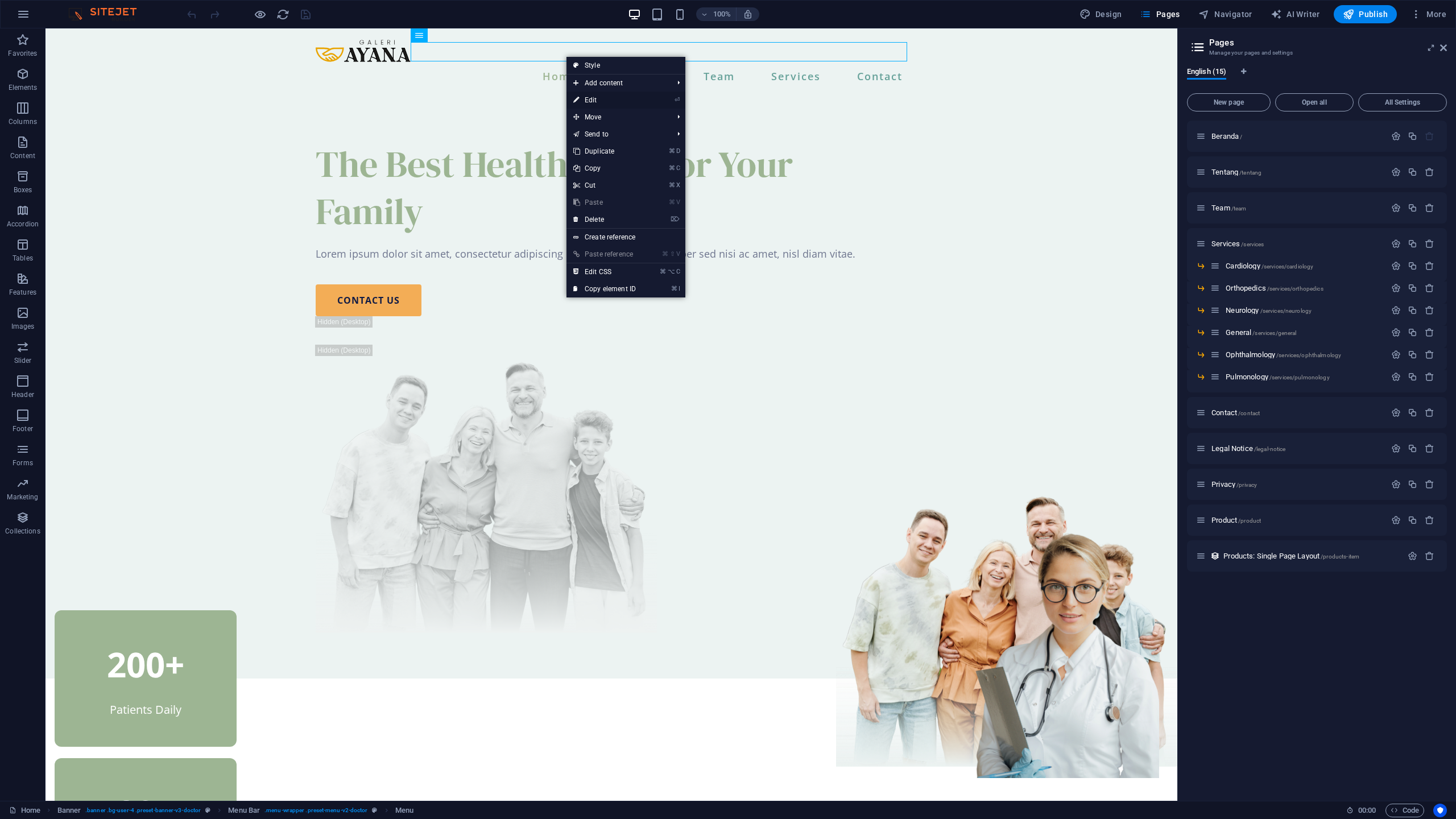
select select
select select "3"
select select
select select "10"
select select
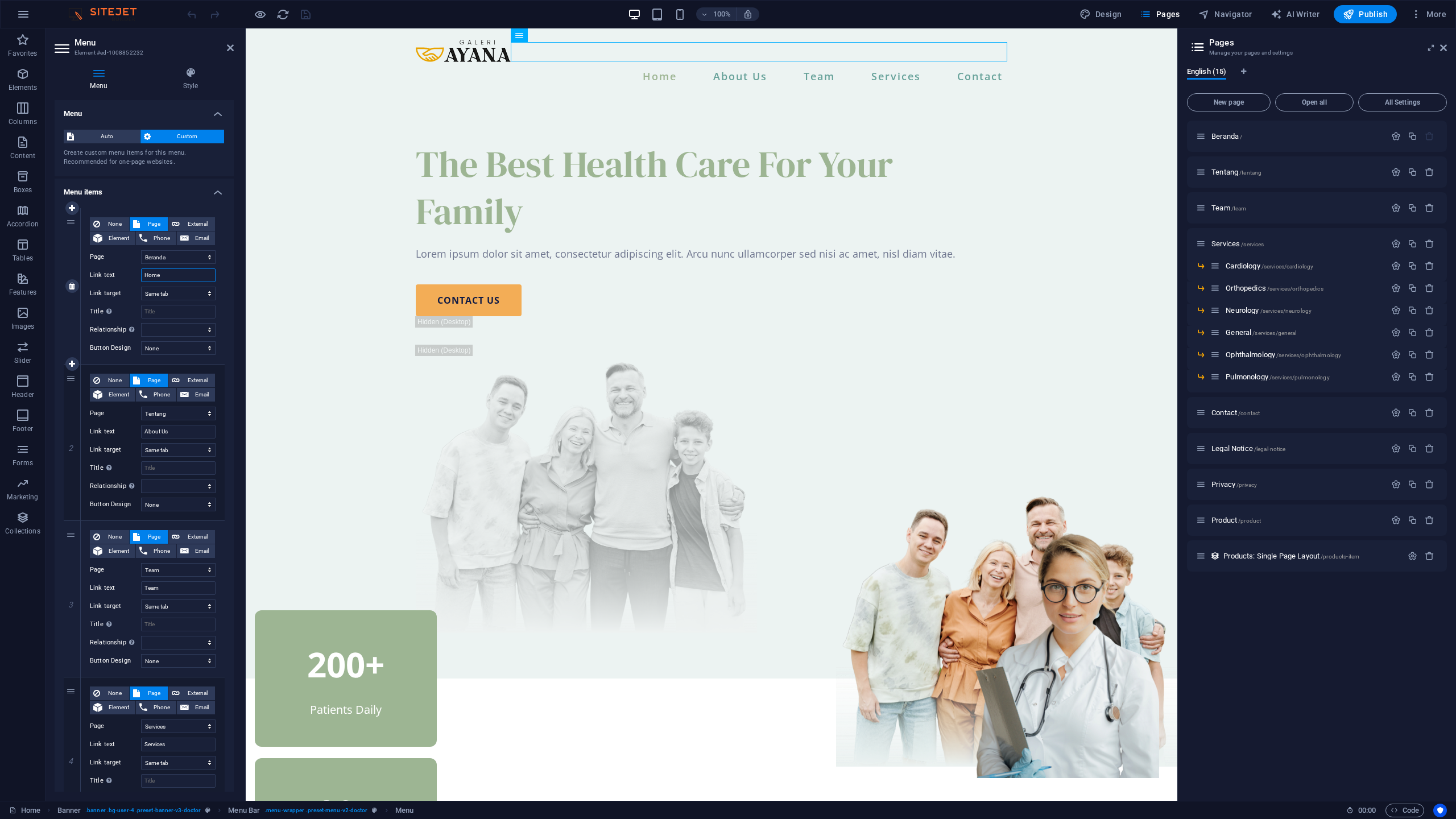
click at [167, 277] on input "Home" at bounding box center [178, 275] width 74 height 14
type input "Beranda"
select select
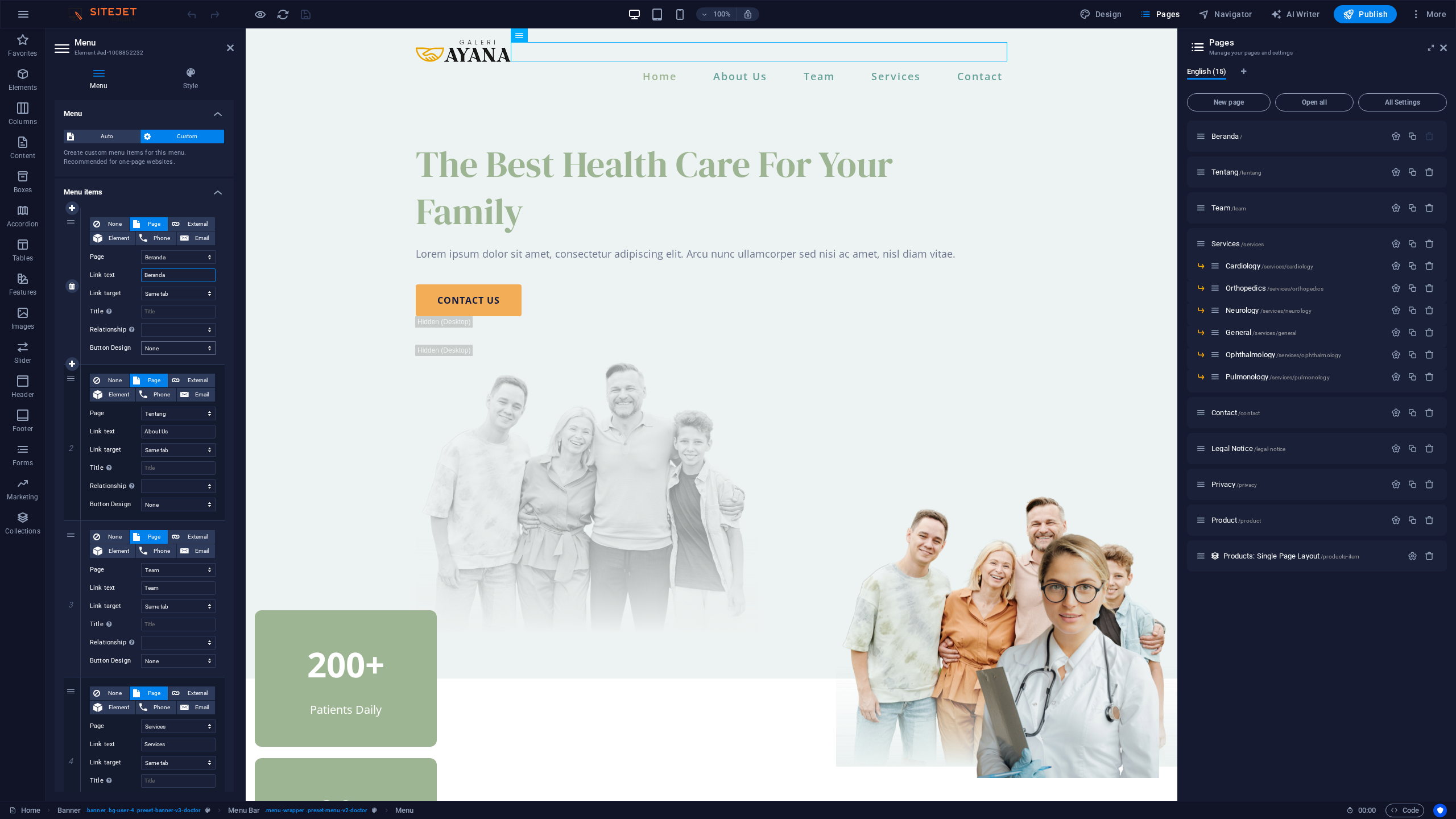
select select
type input "Beranda"
drag, startPoint x: 177, startPoint y: 430, endPoint x: 113, endPoint y: 428, distance: 64.0
click at [113, 428] on div "Link text About Us" at bounding box center [153, 432] width 126 height 14
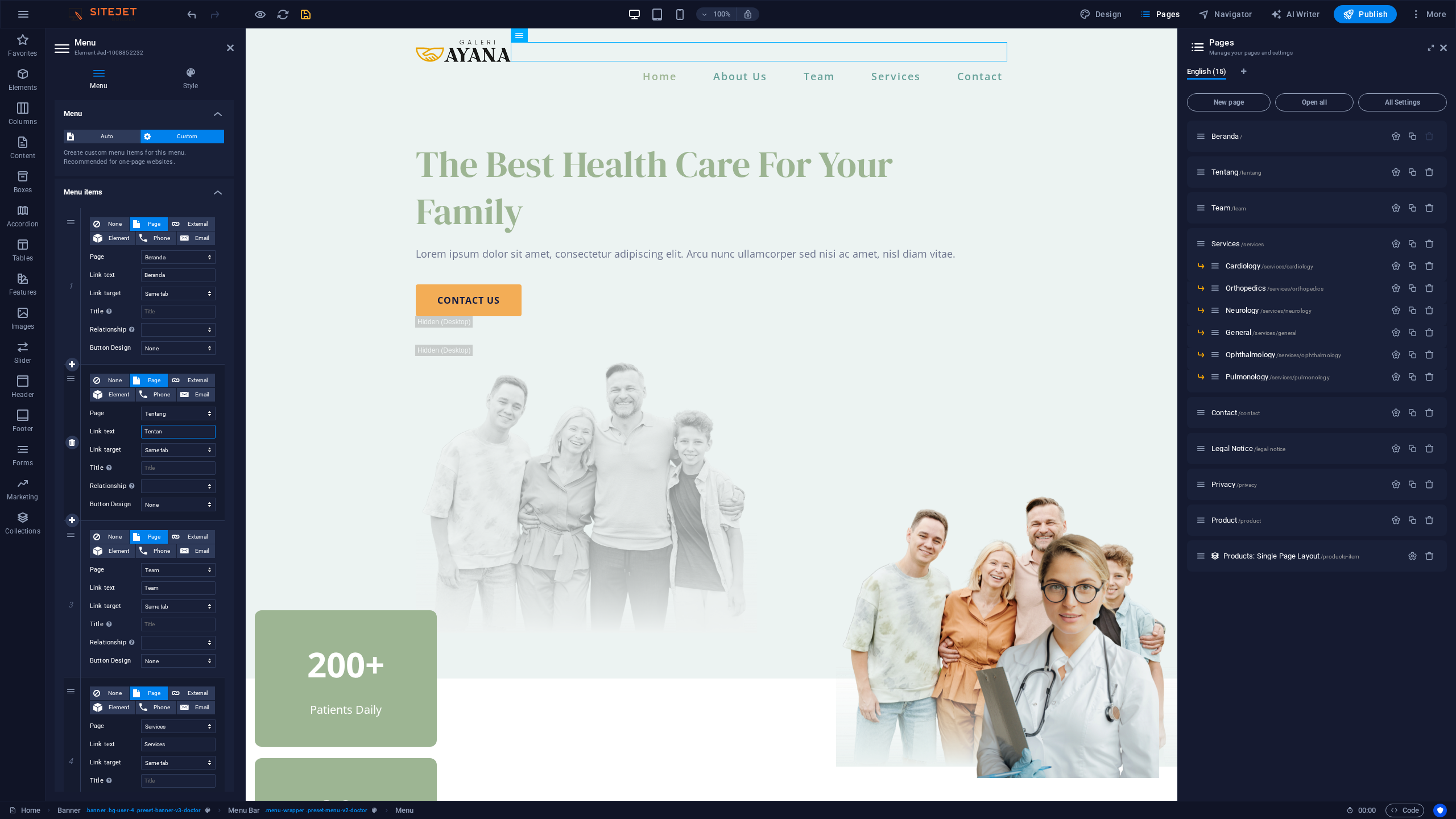
type input "Tentang"
select select
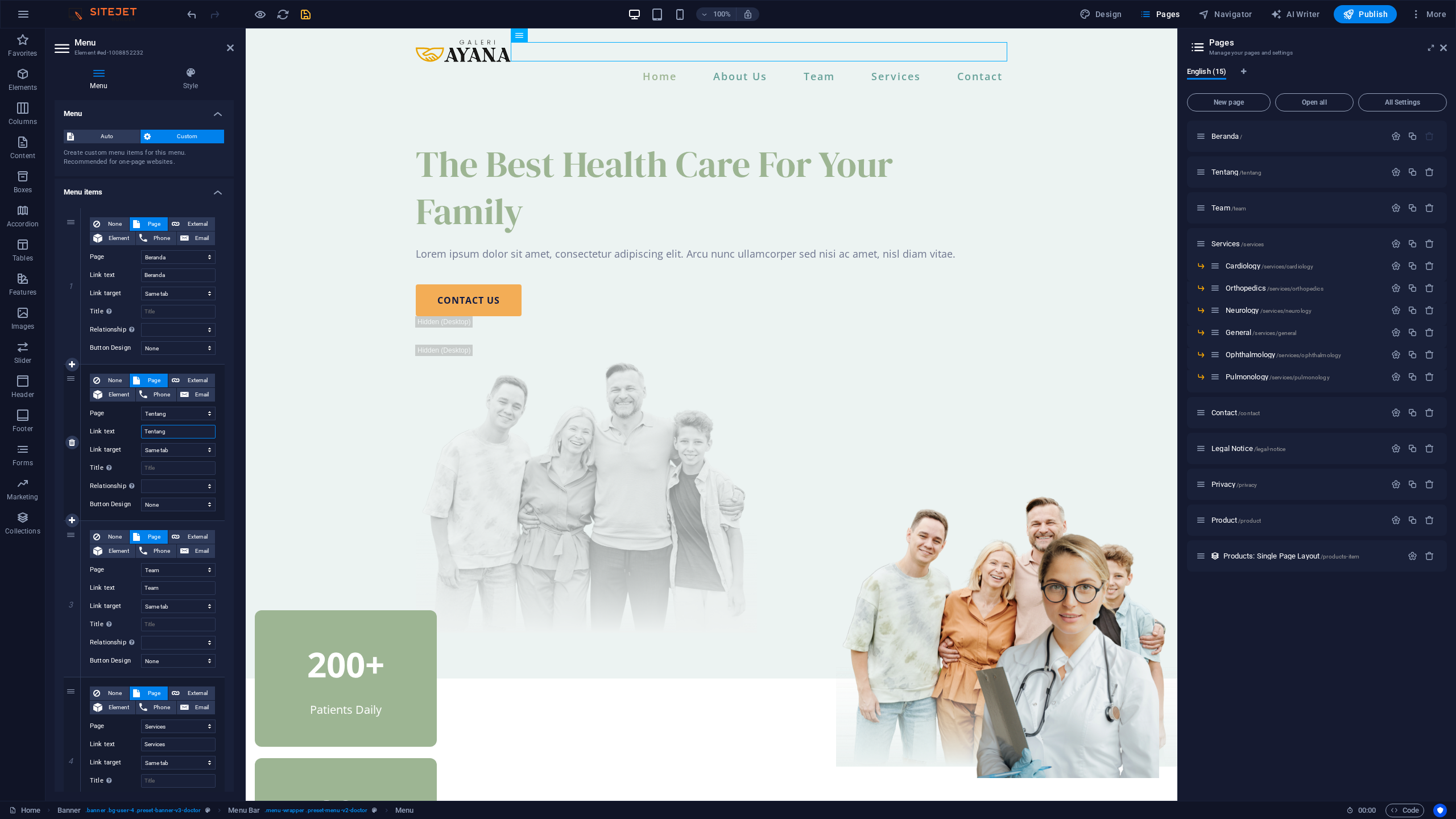
select select
type input "Tentang"
click at [309, 9] on icon "save" at bounding box center [305, 14] width 13 height 13
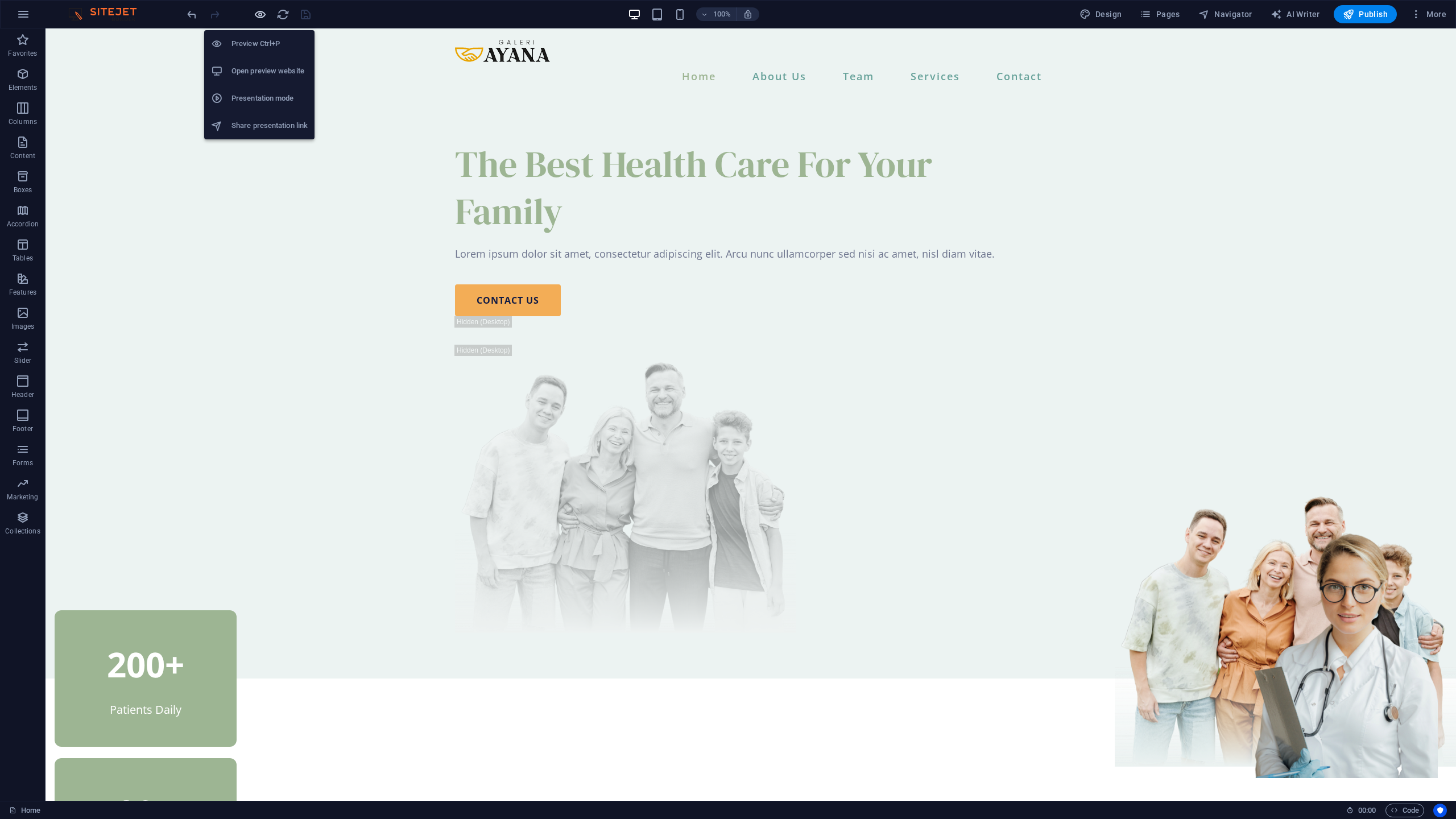
click at [260, 15] on icon "button" at bounding box center [260, 14] width 13 height 13
